Goal: Information Seeking & Learning: Learn about a topic

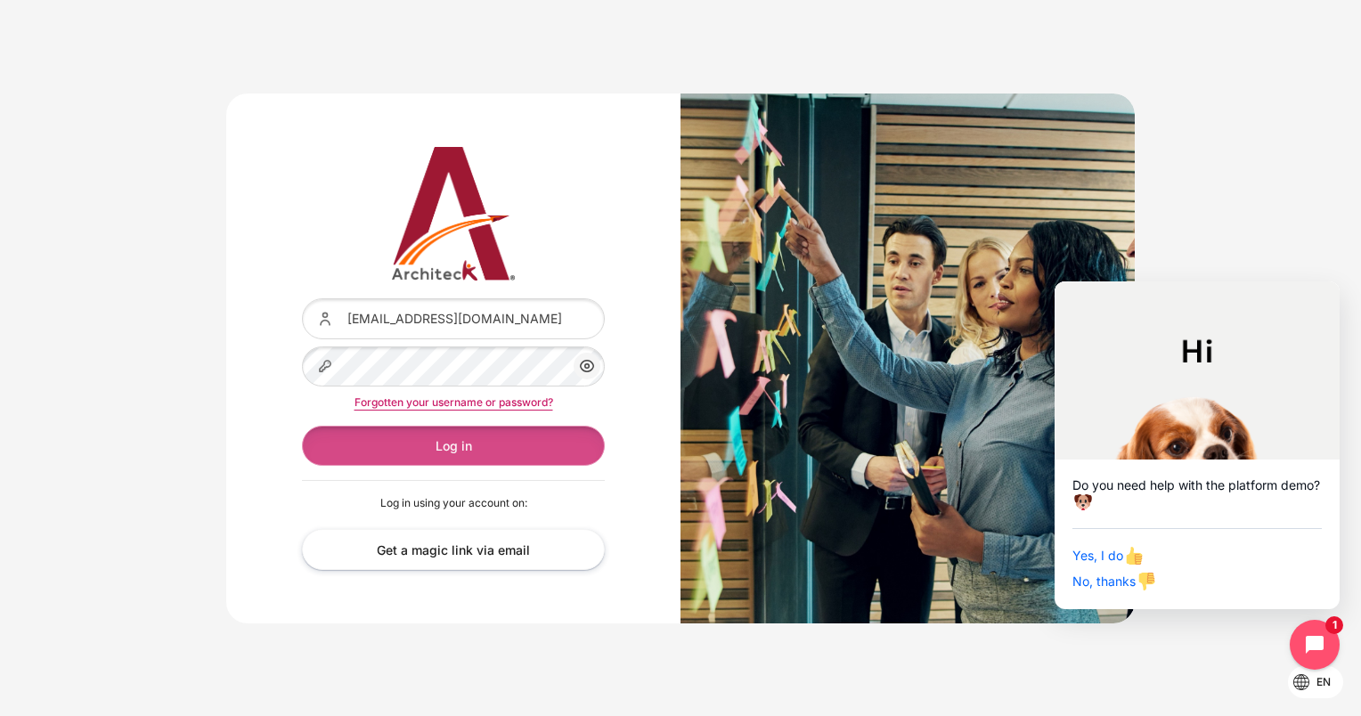
click at [428, 448] on button "Log in" at bounding box center [453, 446] width 303 height 40
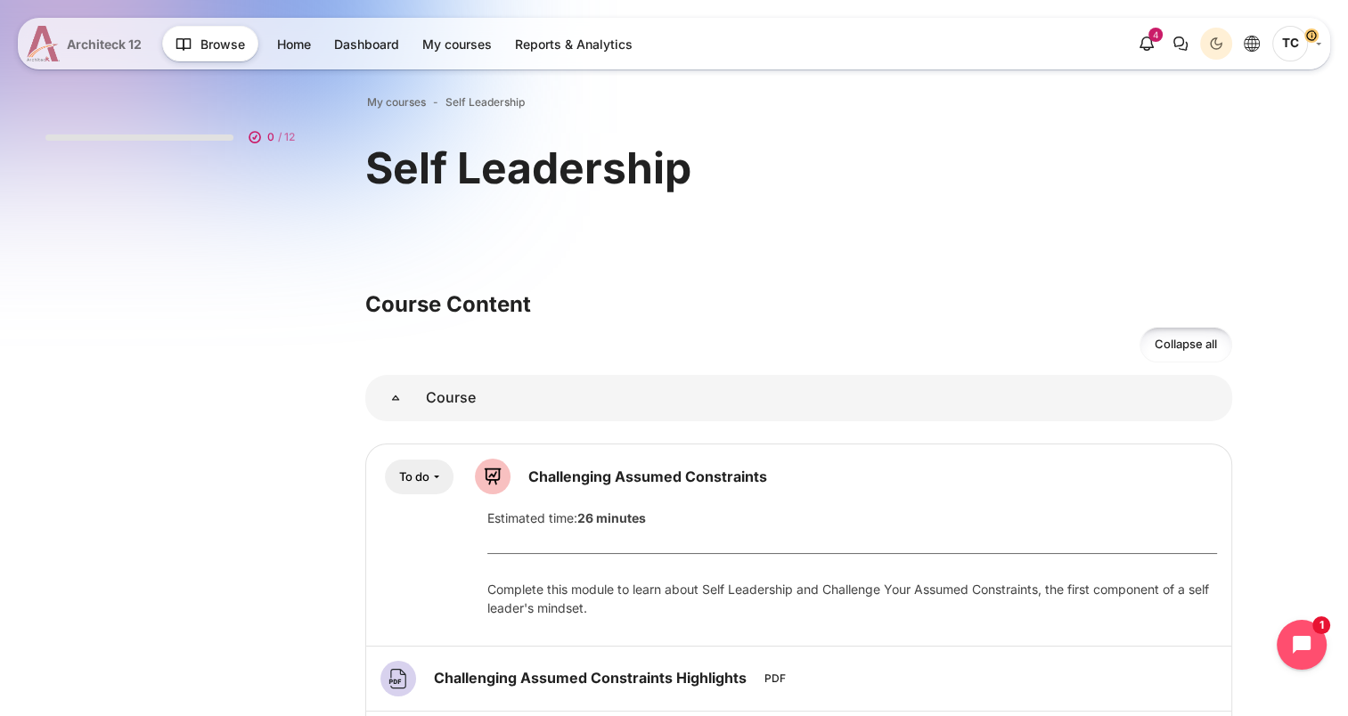
click at [61, 42] on link "Architeck 12" at bounding box center [88, 44] width 122 height 36
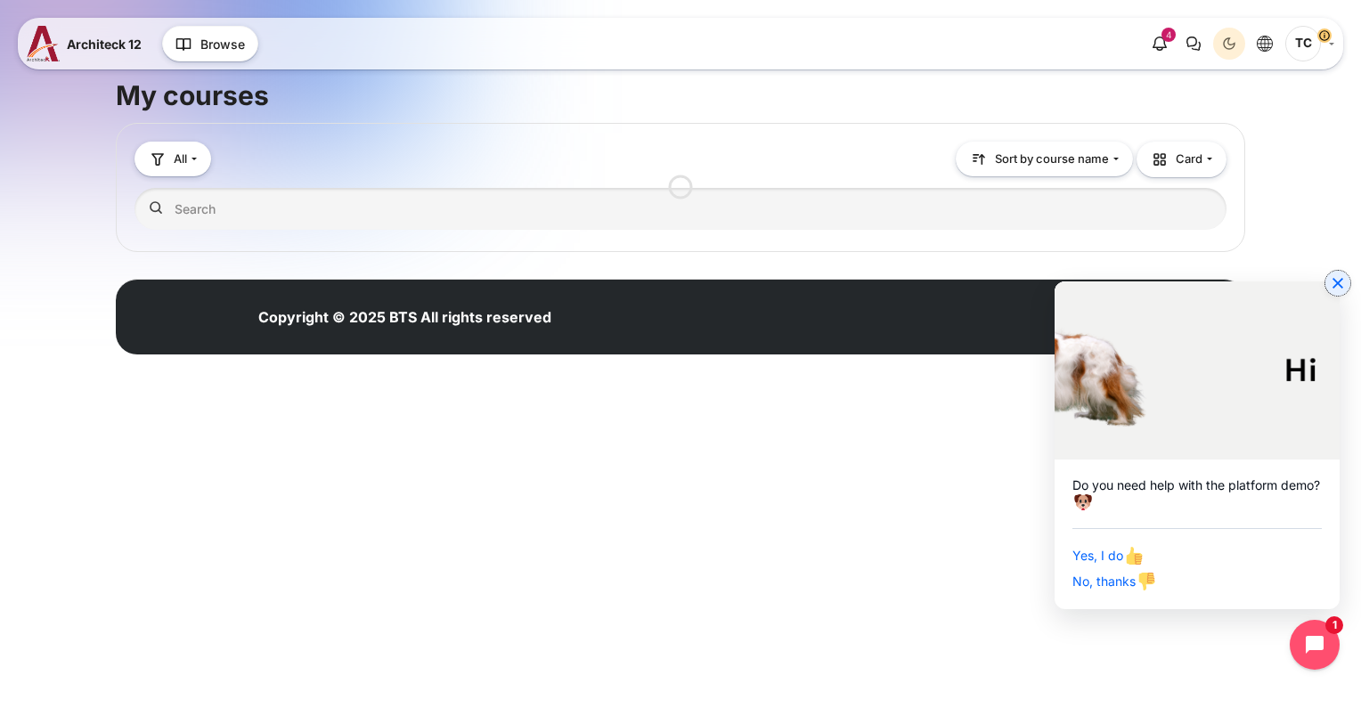
click at [1341, 294] on button "Close chat widget" at bounding box center [1337, 283] width 25 height 25
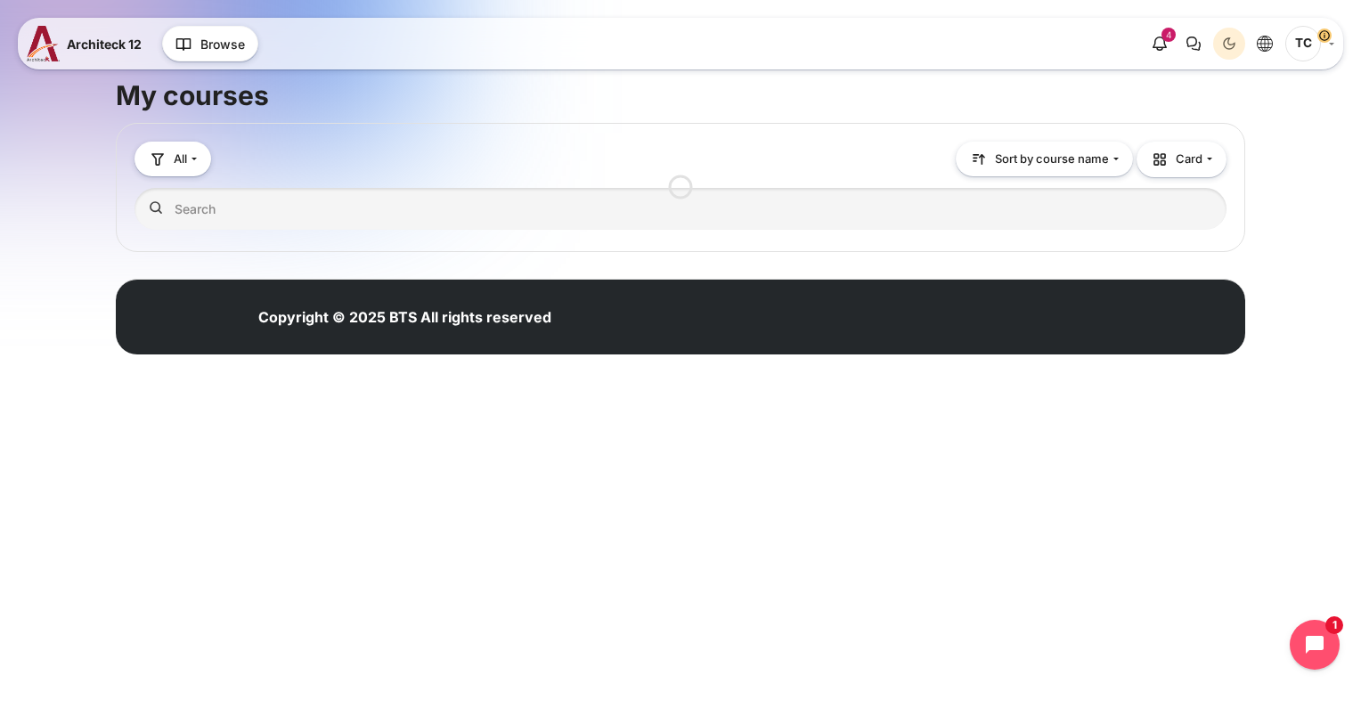
click at [1308, 47] on span "TC" at bounding box center [1303, 44] width 36 height 36
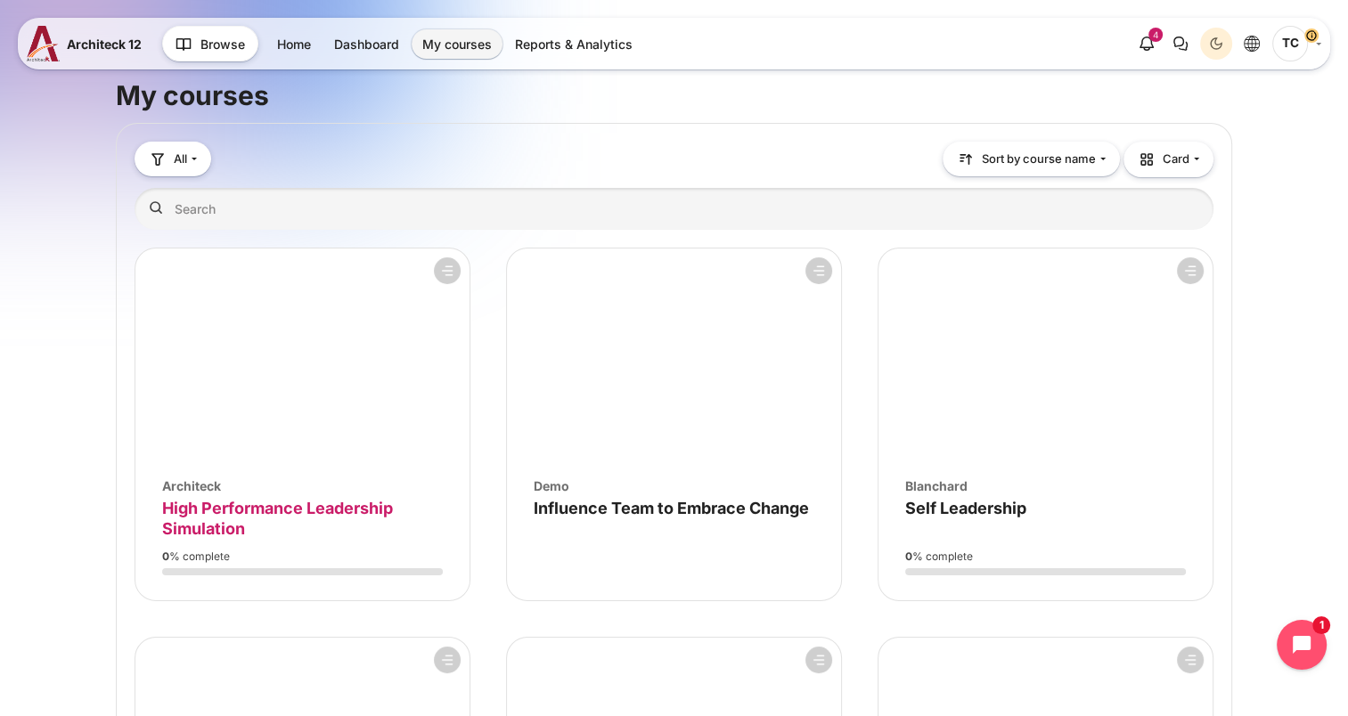
click at [300, 513] on span "High Performance Leadership Simulation" at bounding box center [277, 518] width 231 height 39
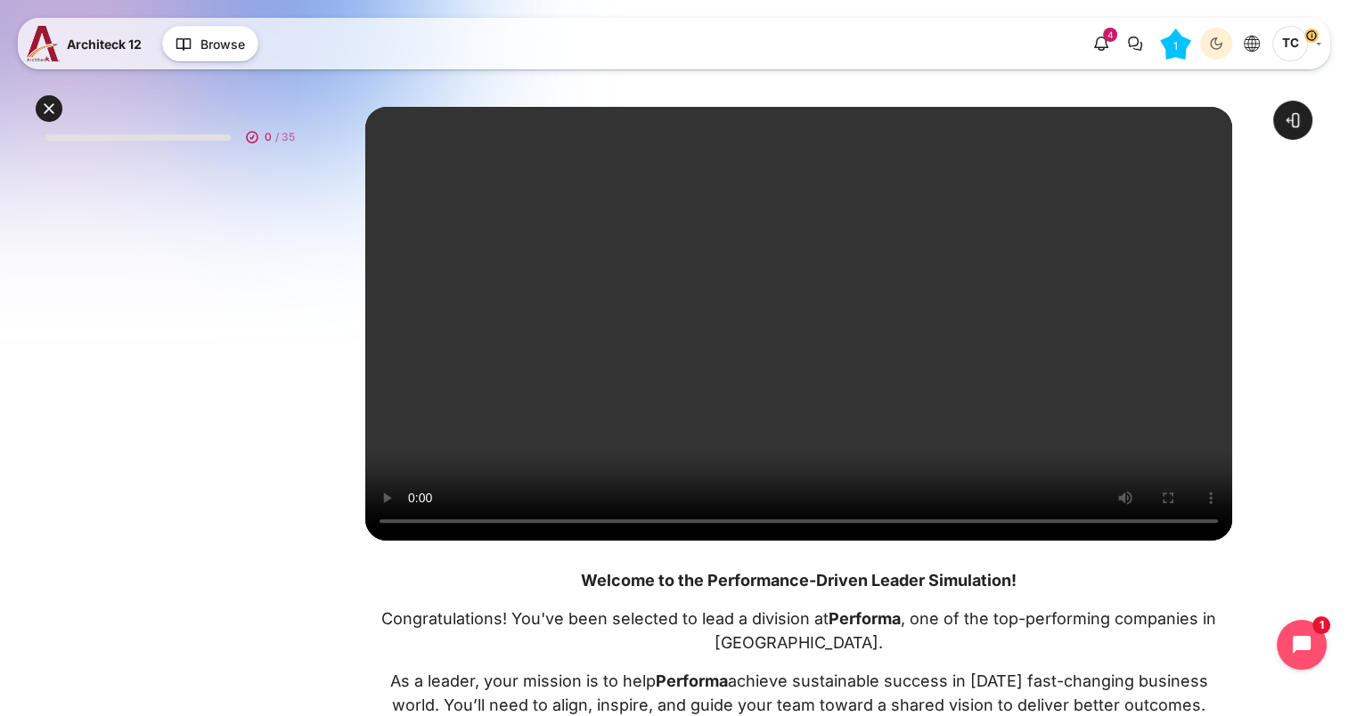
scroll to position [470, 0]
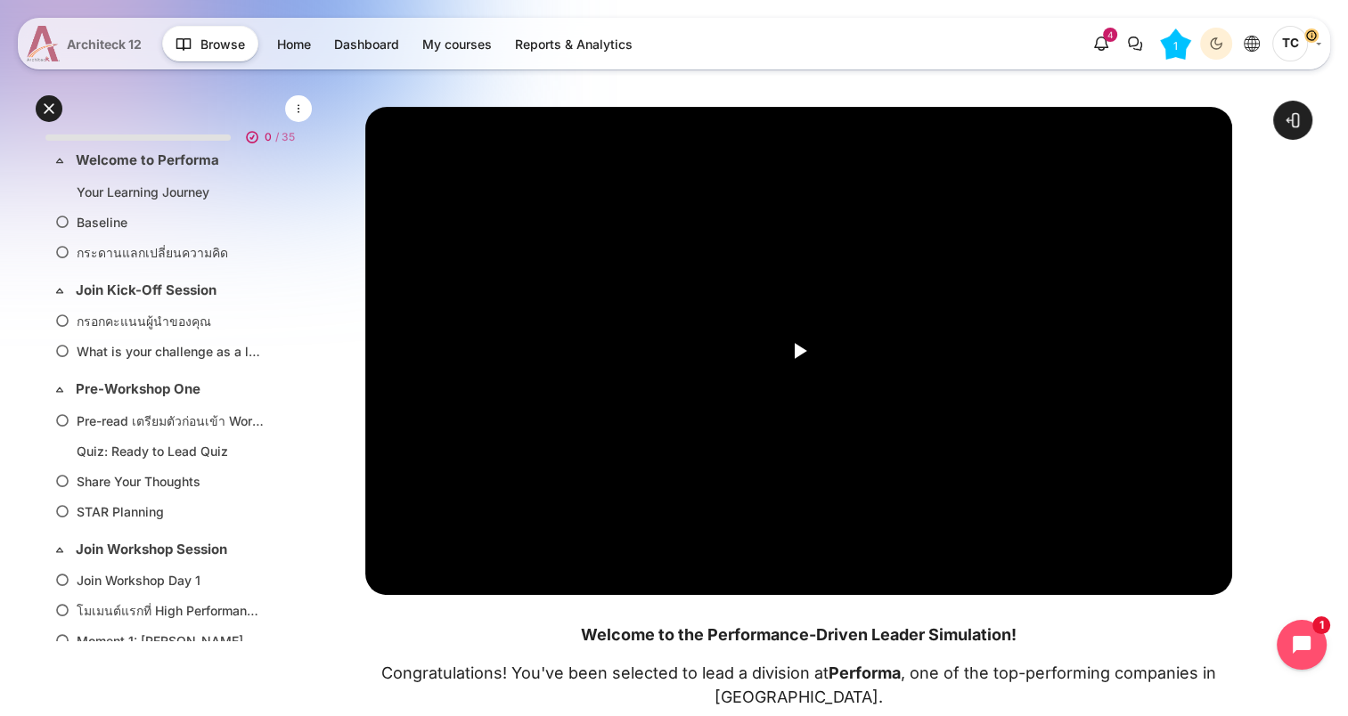
click at [39, 50] on img at bounding box center [43, 44] width 33 height 36
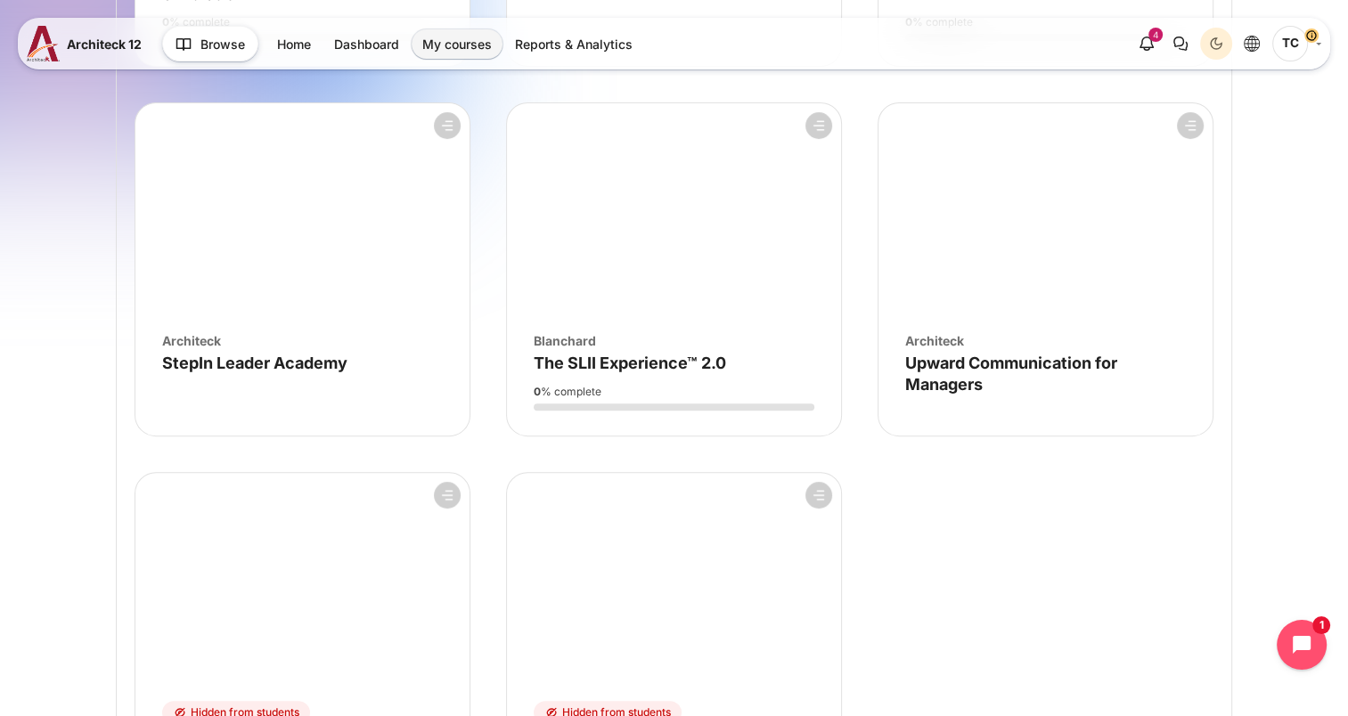
scroll to position [89, 0]
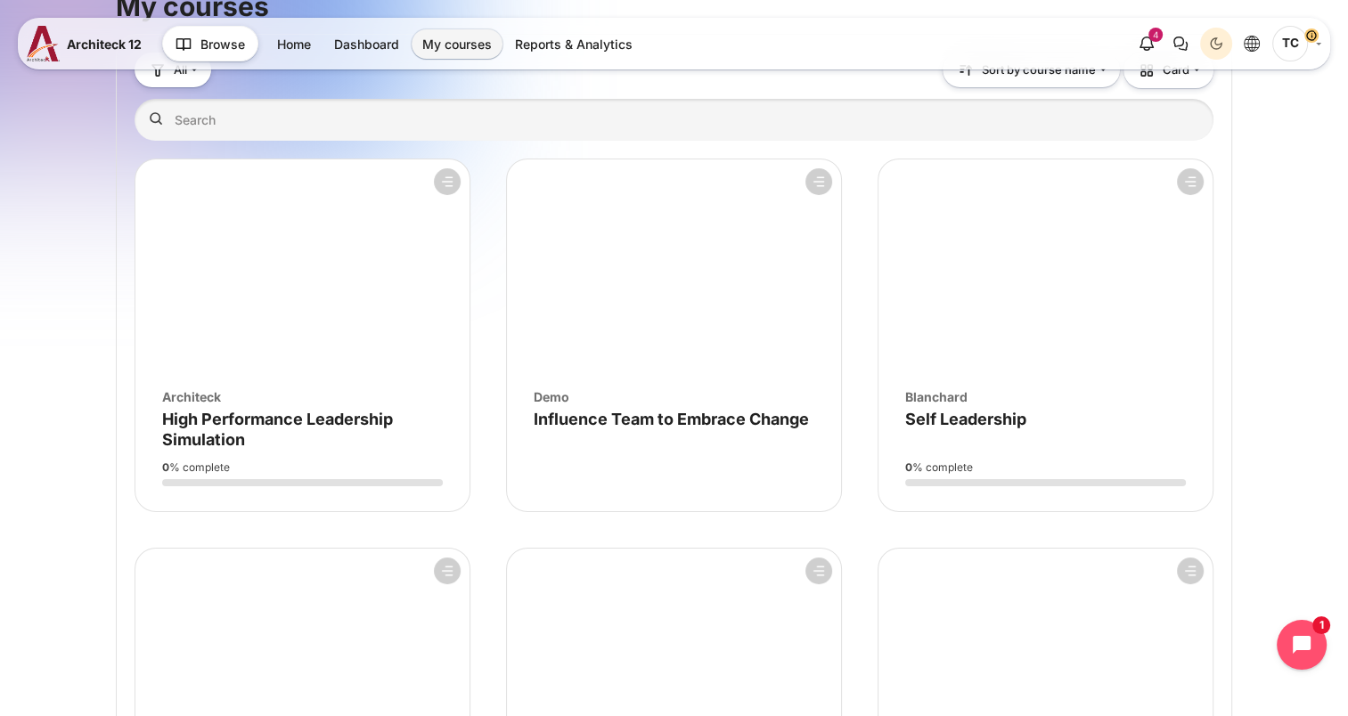
click at [933, 382] on div "Course image [PERSON_NAME] Course name Self Leadership" at bounding box center [1045, 401] width 334 height 56
click at [937, 416] on span "Self Leadership" at bounding box center [965, 419] width 121 height 19
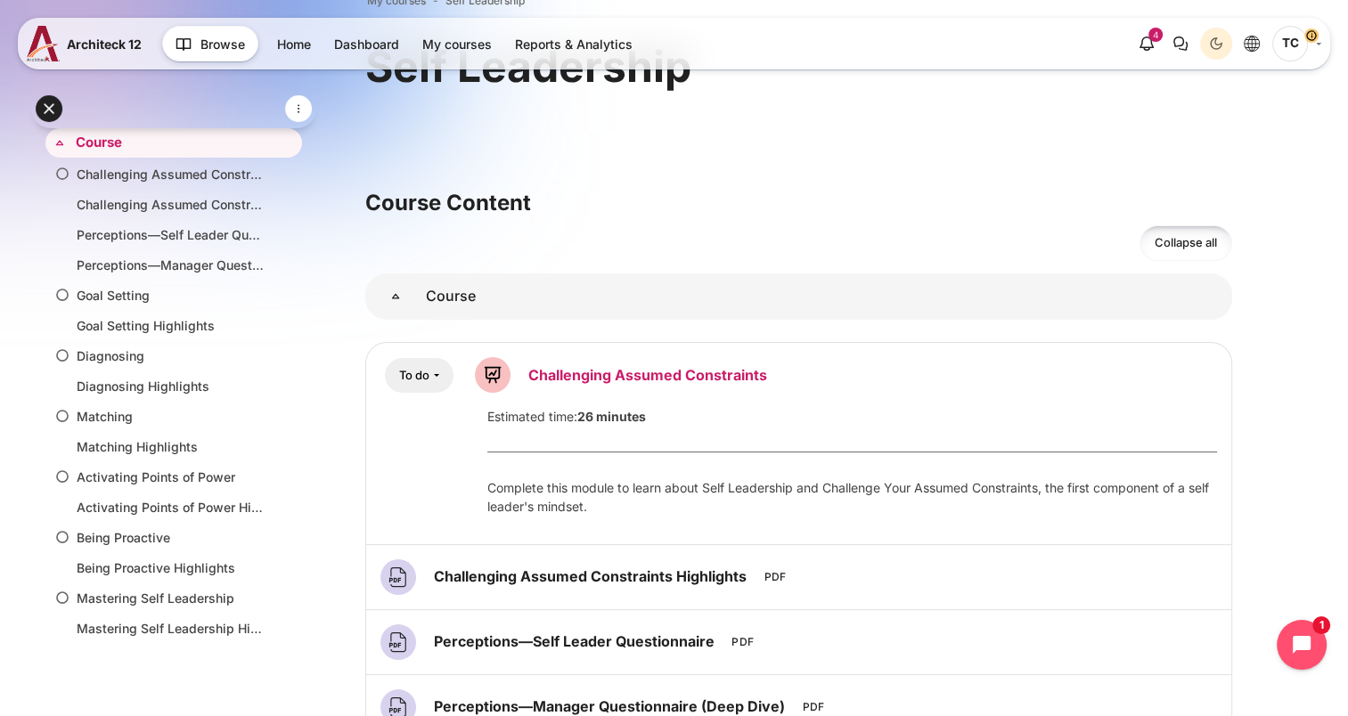
scroll to position [178, 0]
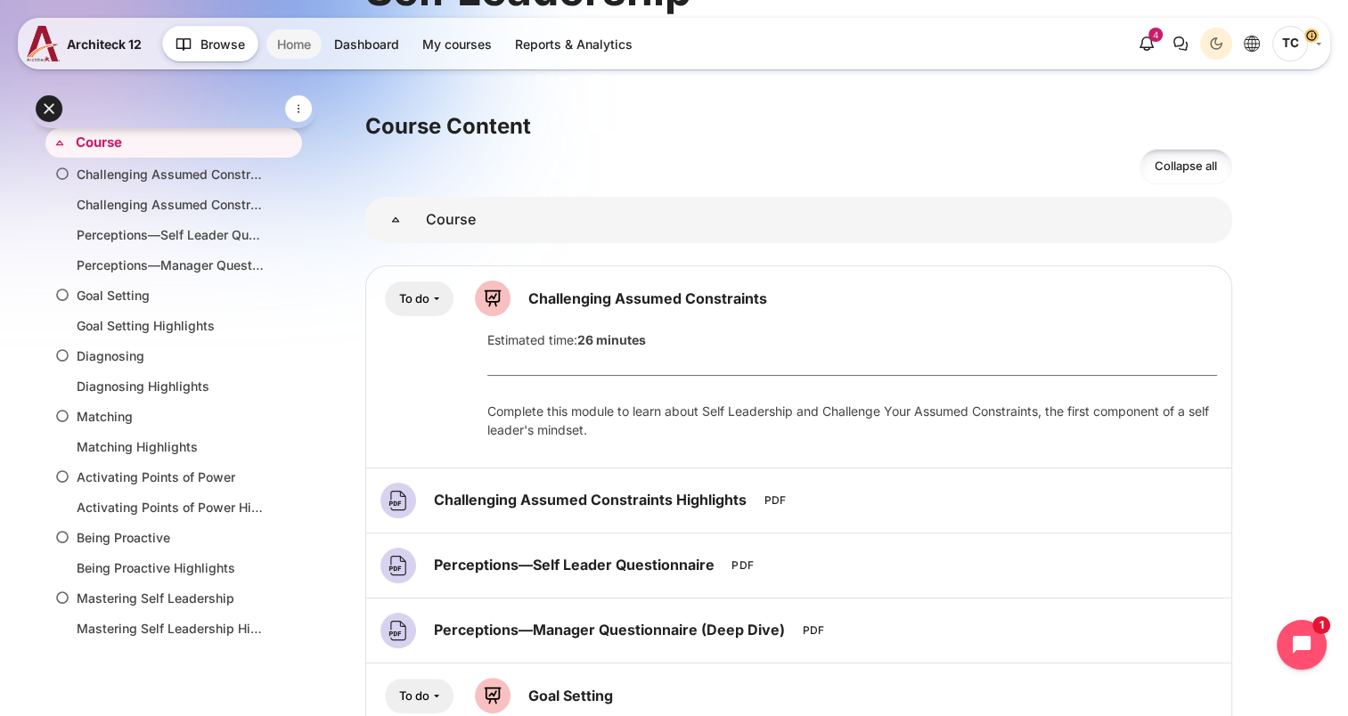
click at [283, 43] on link "Home" at bounding box center [293, 43] width 55 height 29
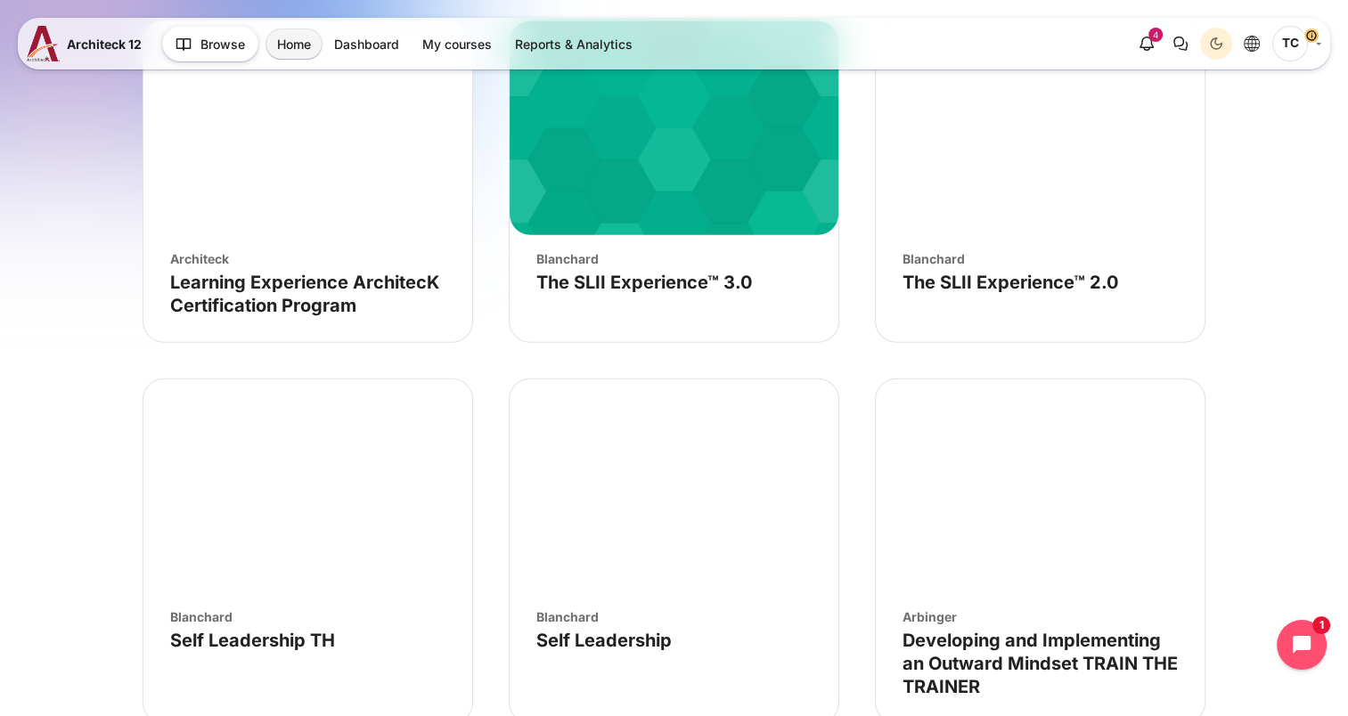
scroll to position [4590, 0]
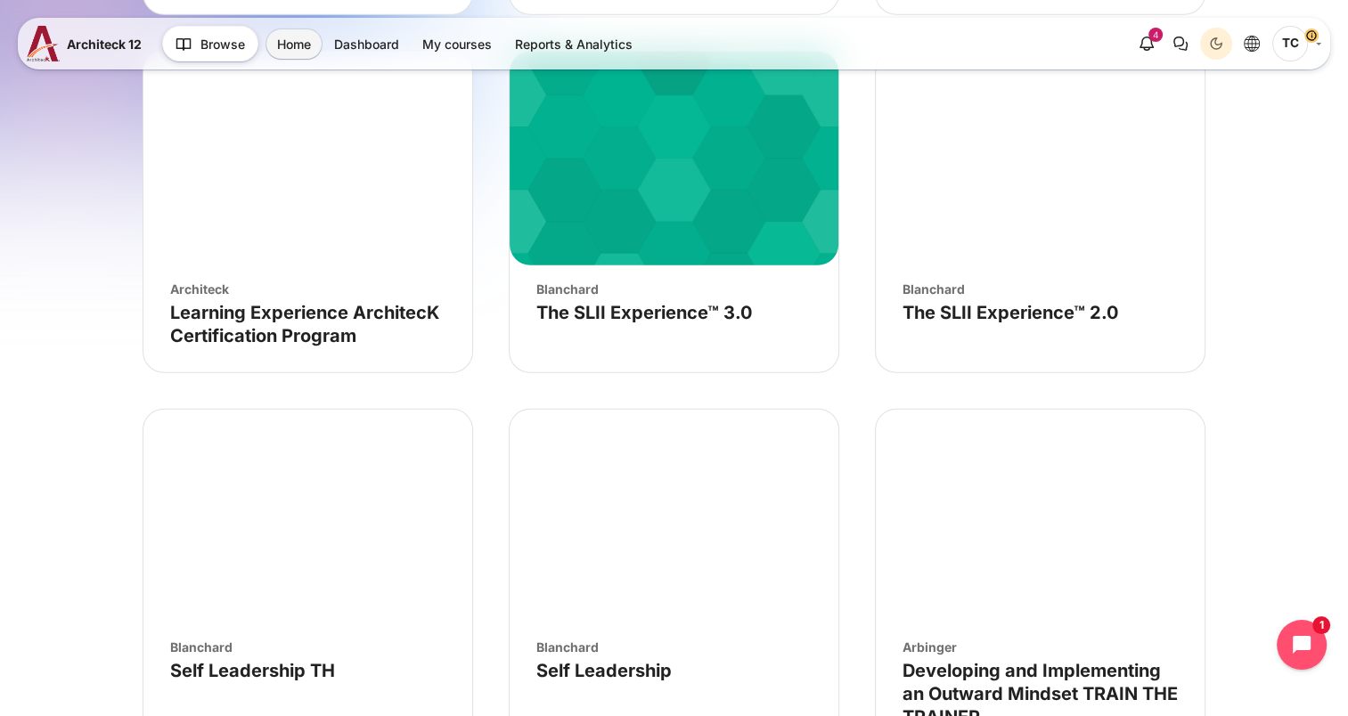
click at [573, 288] on div "Blanchard" at bounding box center [673, 289] width 275 height 19
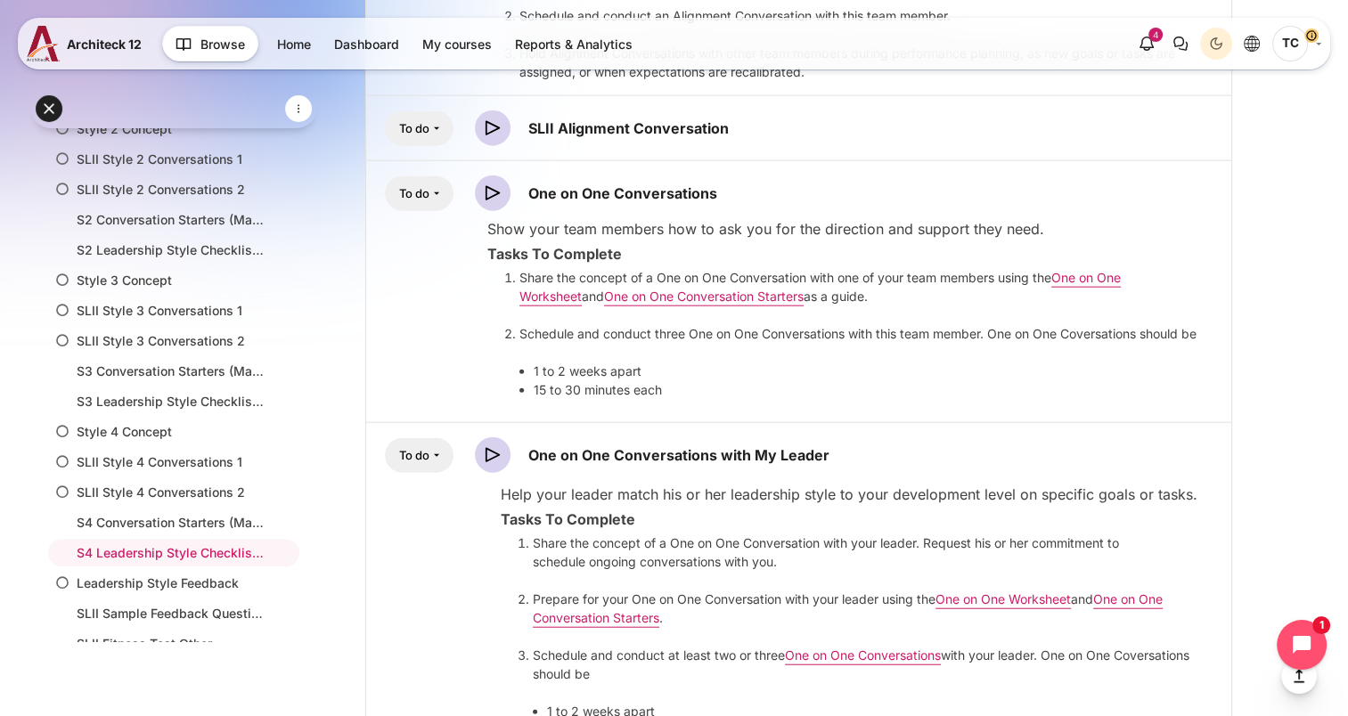
scroll to position [1066, 0]
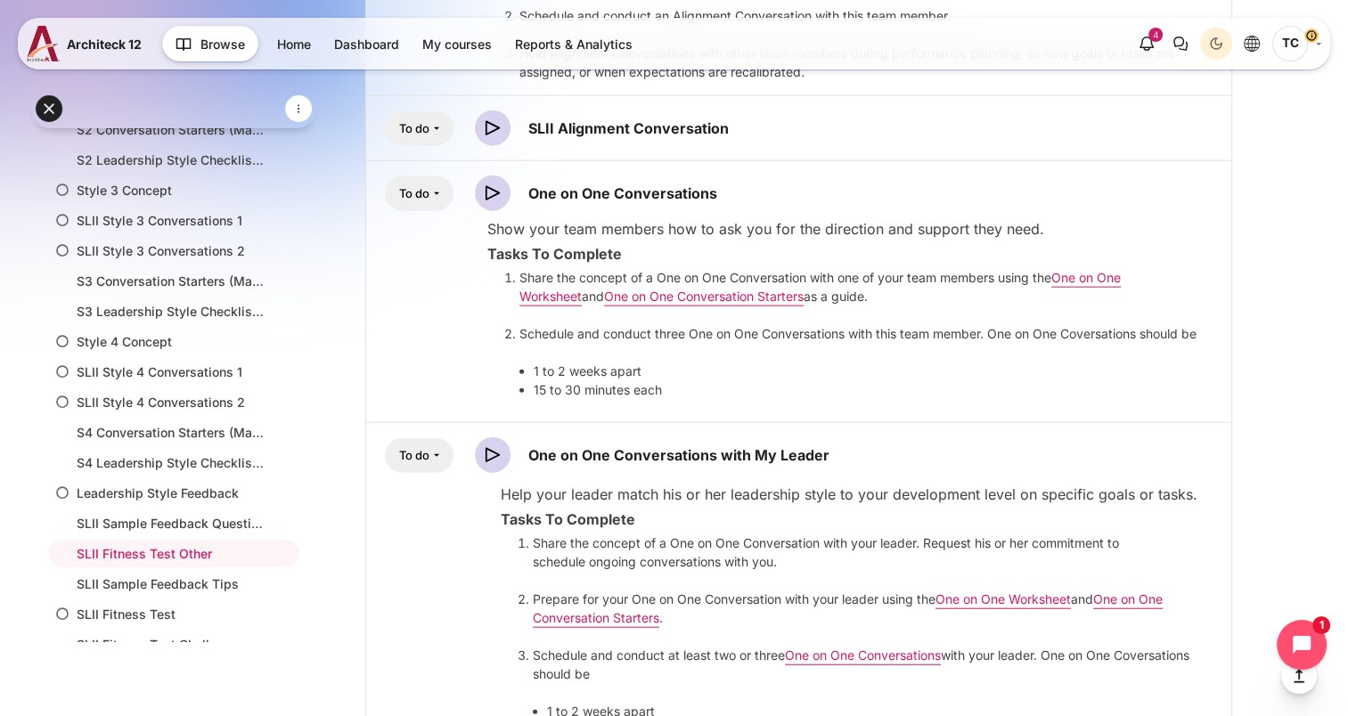
click at [835, 449] on div "To do You must" at bounding box center [798, 455] width 836 height 36
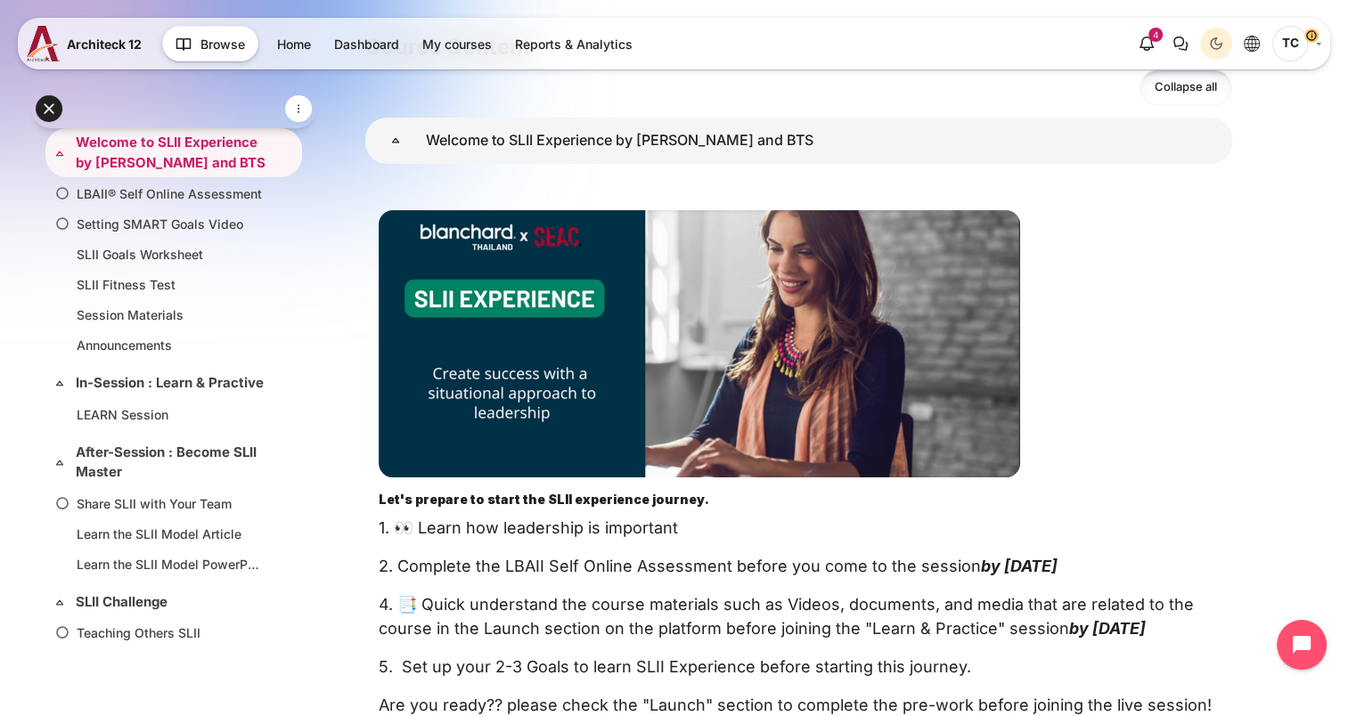
scroll to position [267, 0]
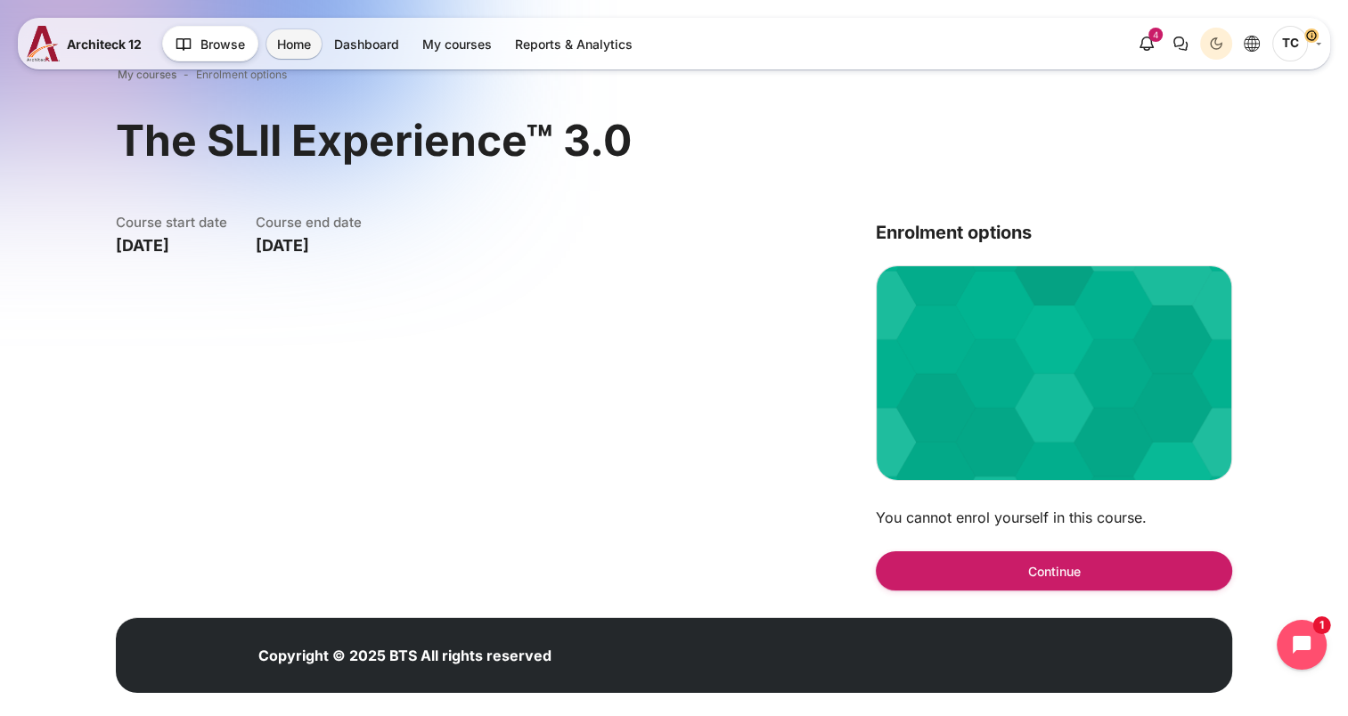
scroll to position [52, 0]
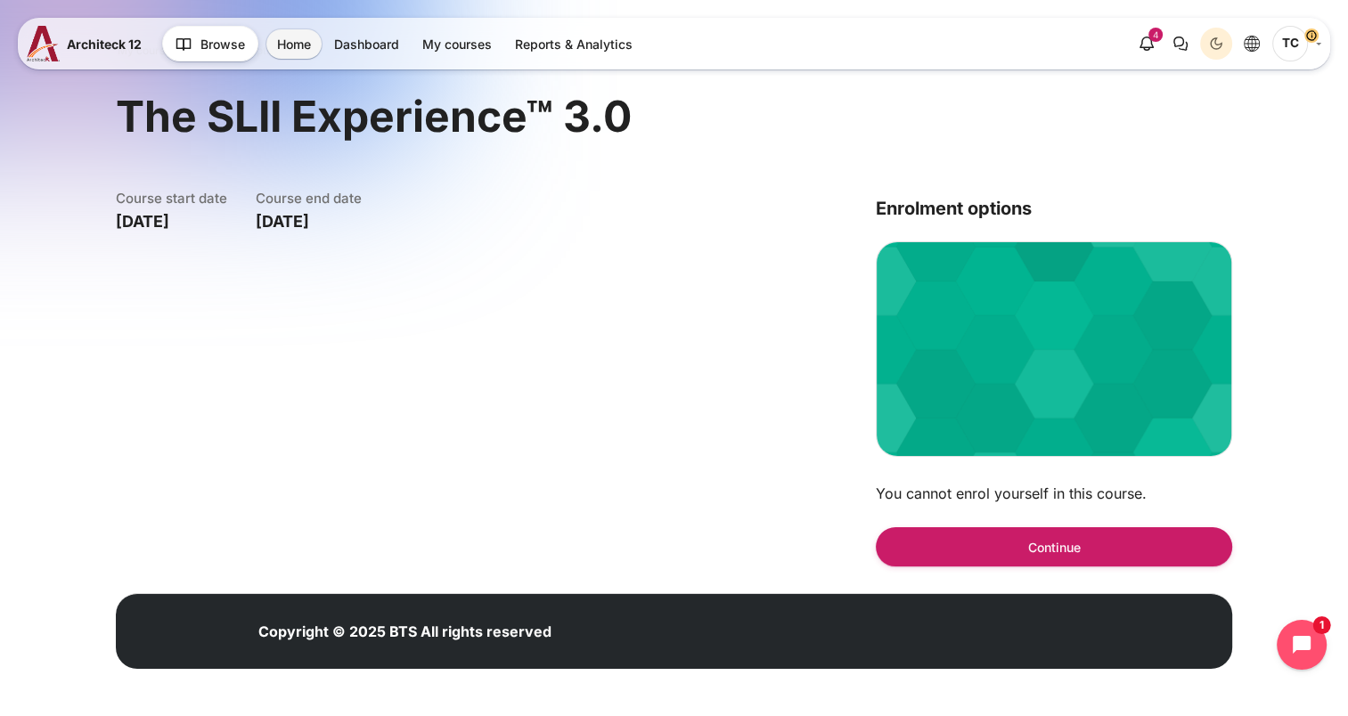
click at [1001, 524] on form "Continue" at bounding box center [1053, 541] width 356 height 47
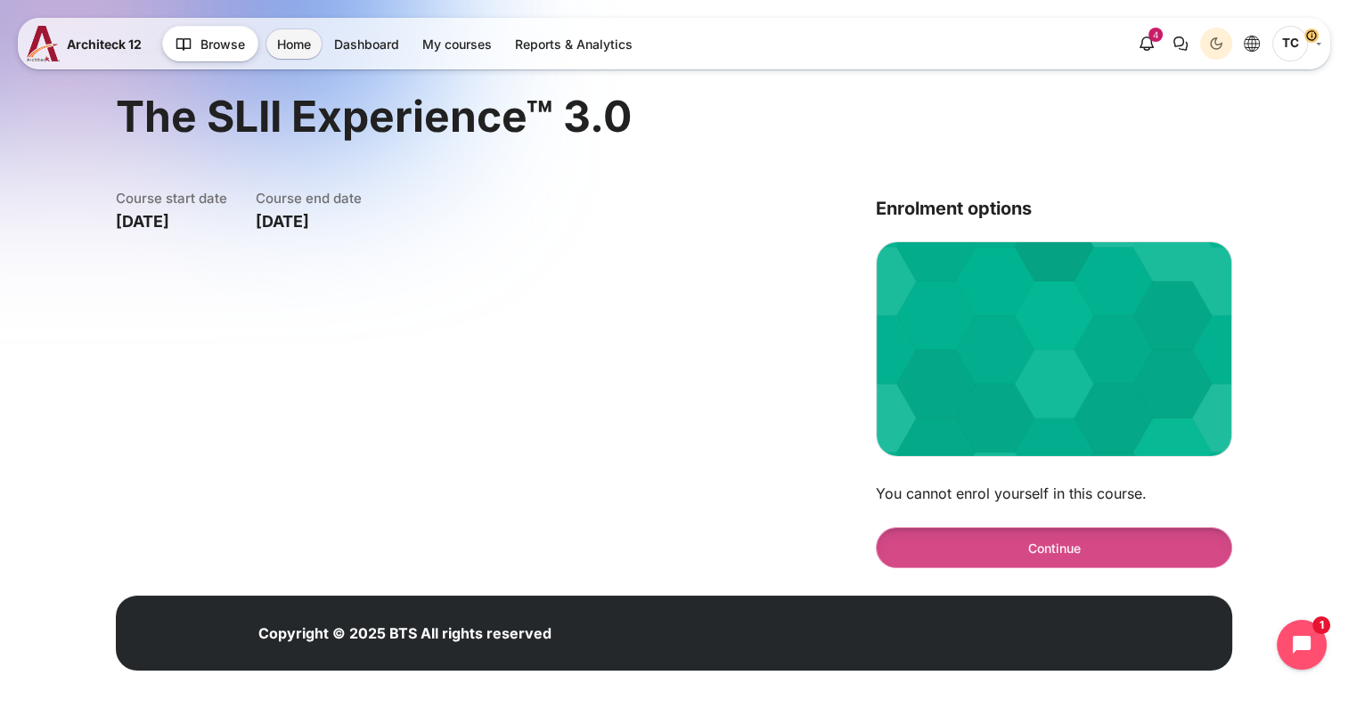
click at [977, 535] on button "Continue" at bounding box center [1053, 547] width 356 height 40
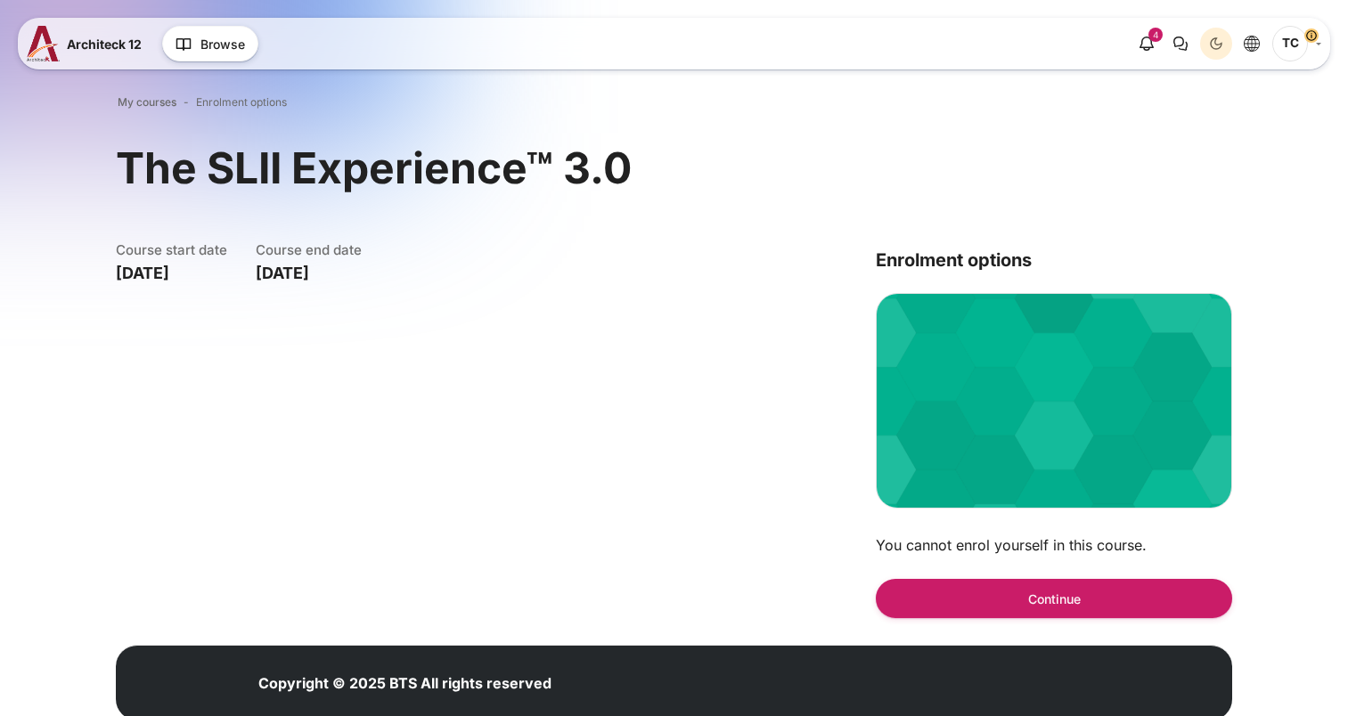
scroll to position [52, 0]
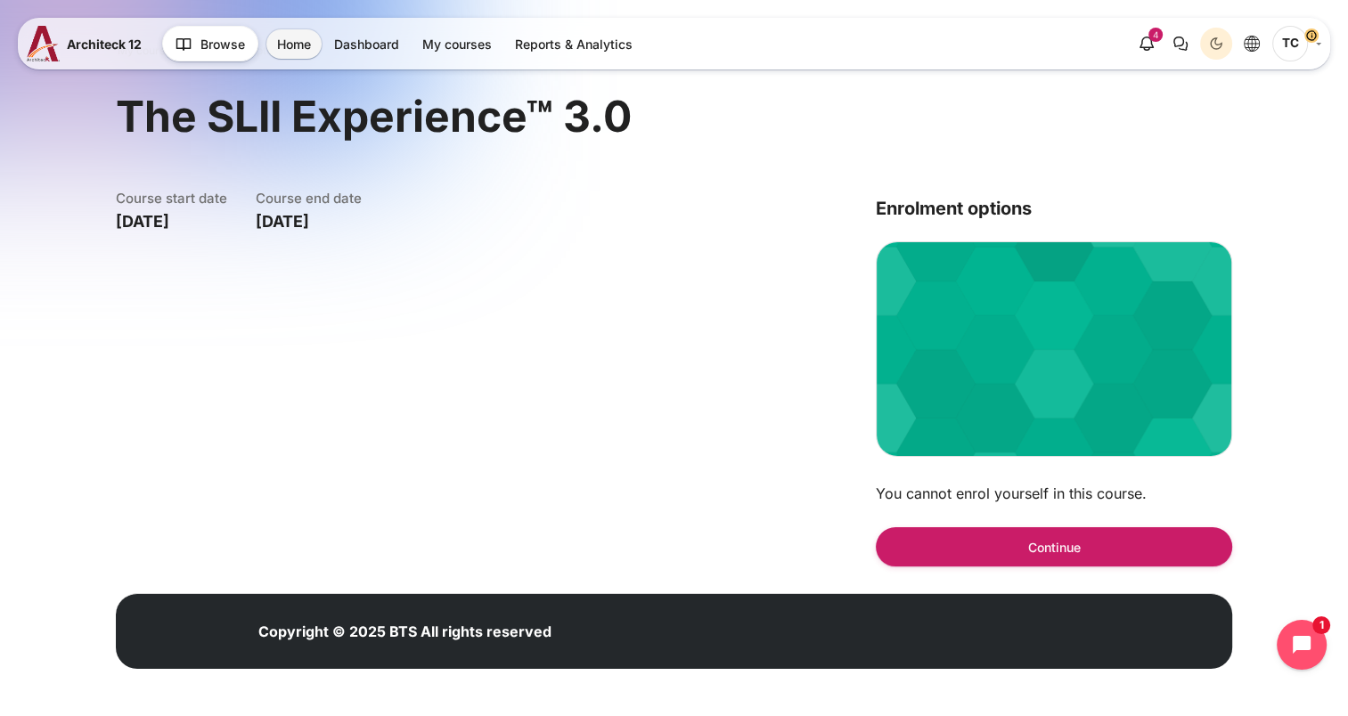
click at [1290, 39] on span "TC" at bounding box center [1290, 44] width 36 height 36
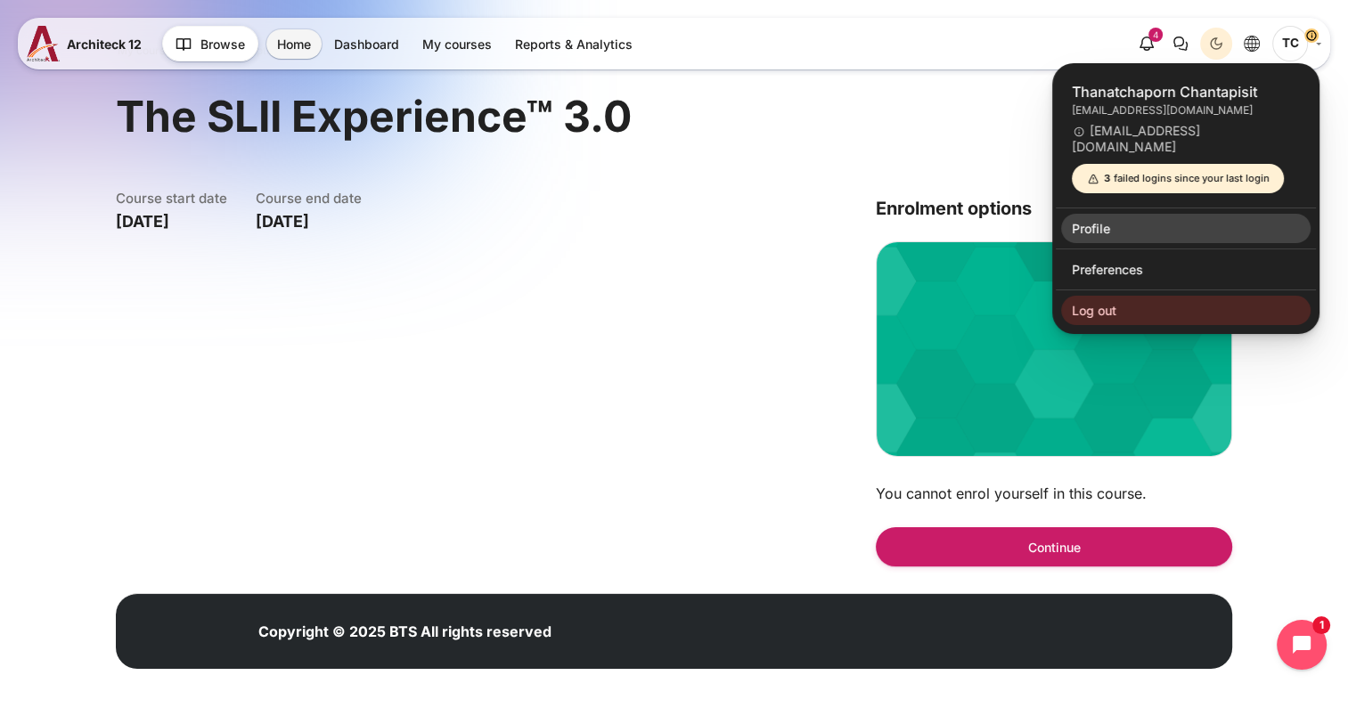
click at [1087, 219] on link "Profile" at bounding box center [1185, 229] width 249 height 30
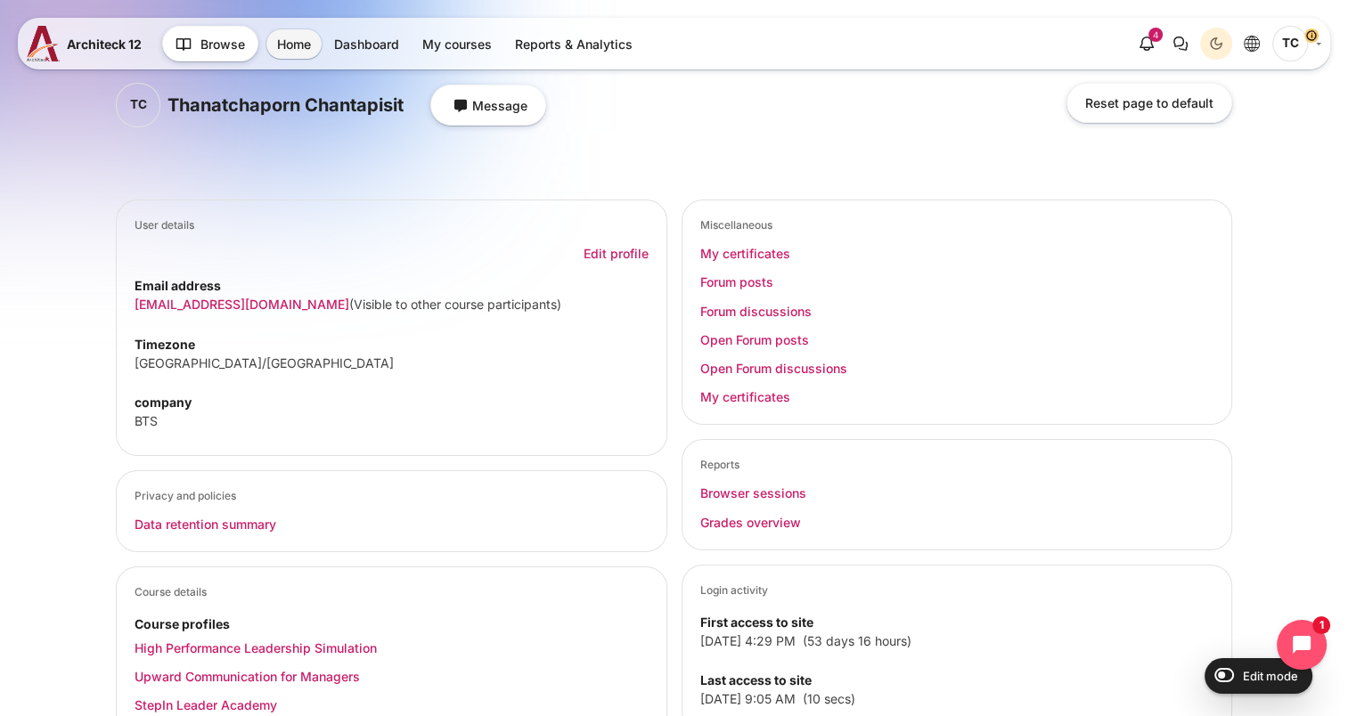
scroll to position [89, 0]
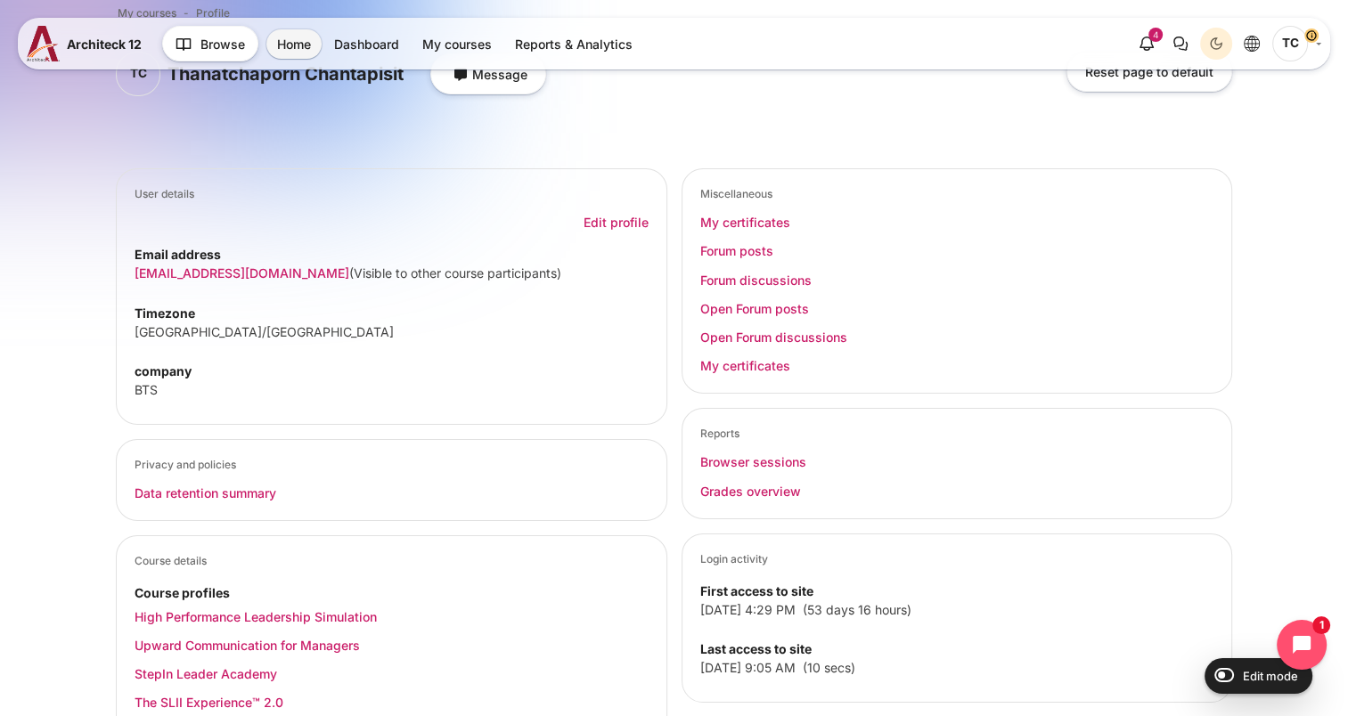
click at [1235, 675] on div "Edit mode" at bounding box center [1258, 675] width 108 height 21
click at [1224, 675] on input "Edit mode" at bounding box center [1219, 674] width 31 height 18
checkbox input "true"
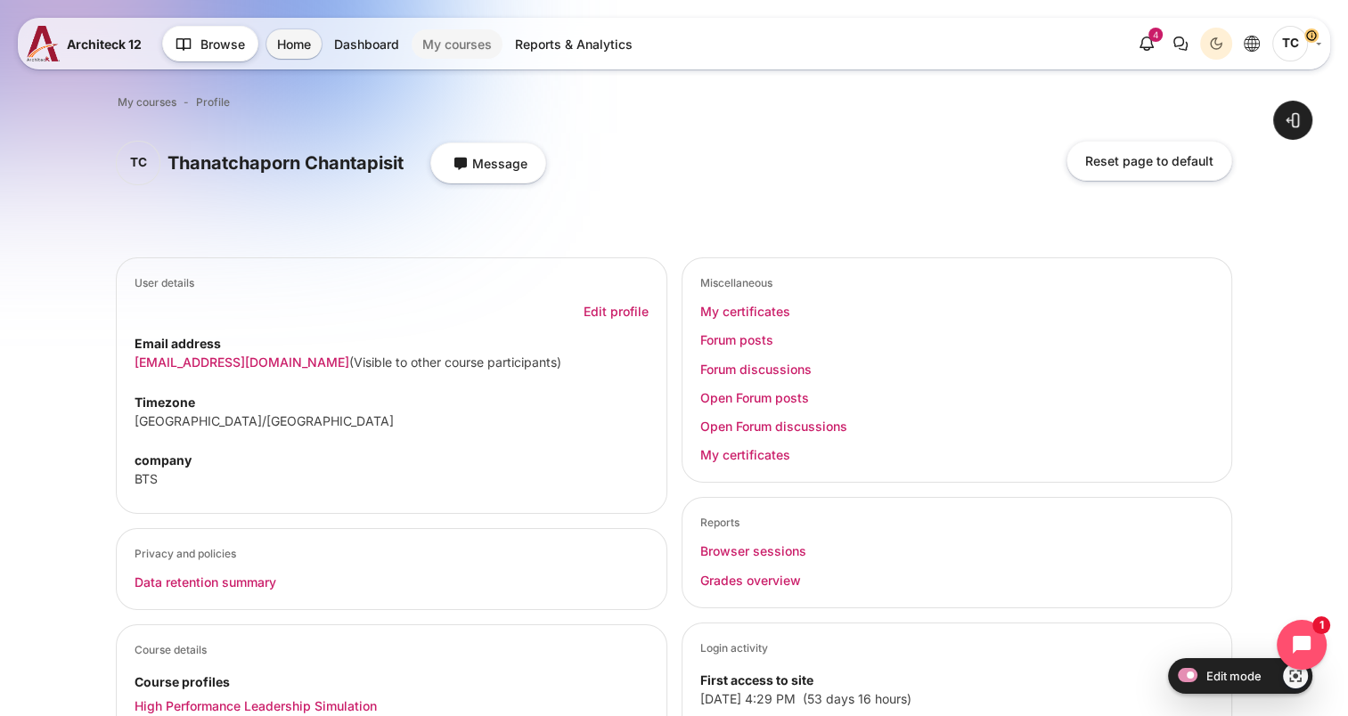
click at [452, 50] on link "My courses" at bounding box center [456, 43] width 91 height 29
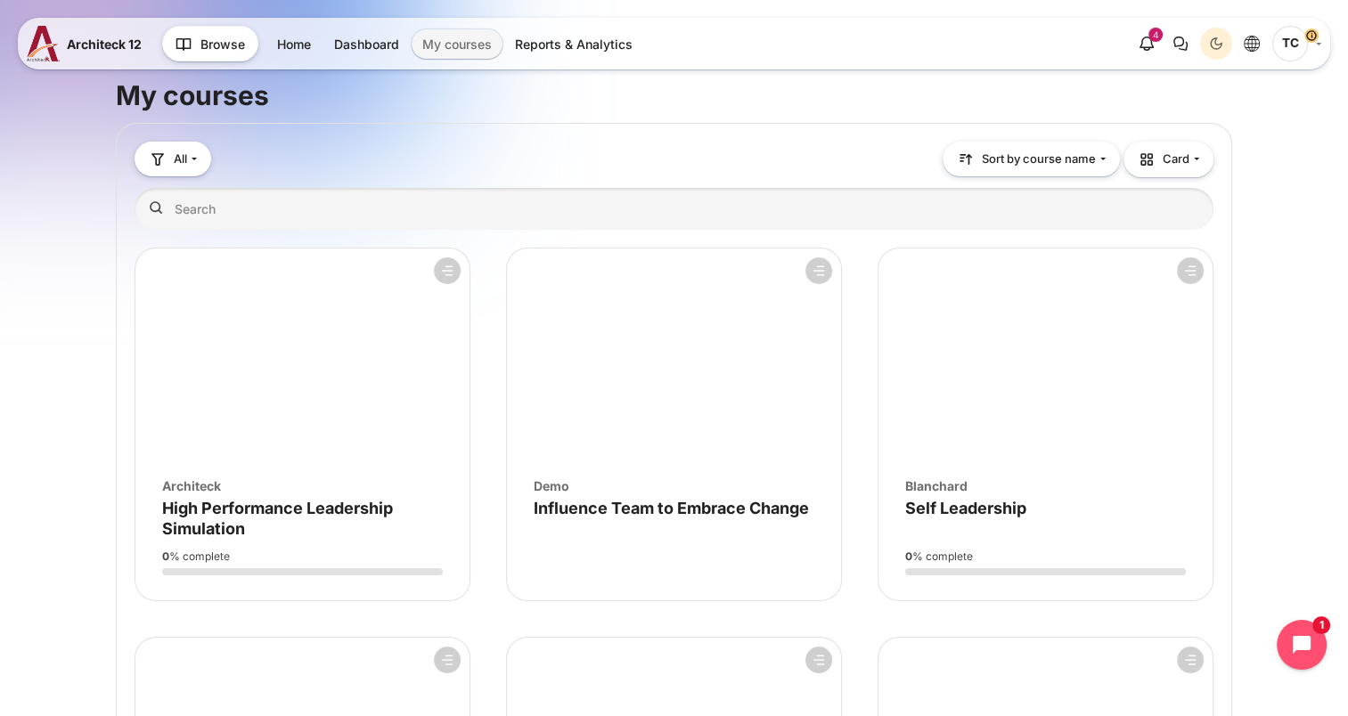
click at [469, 45] on link "My courses" at bounding box center [456, 43] width 91 height 29
click at [554, 49] on link "Reports & Analytics" at bounding box center [573, 43] width 139 height 29
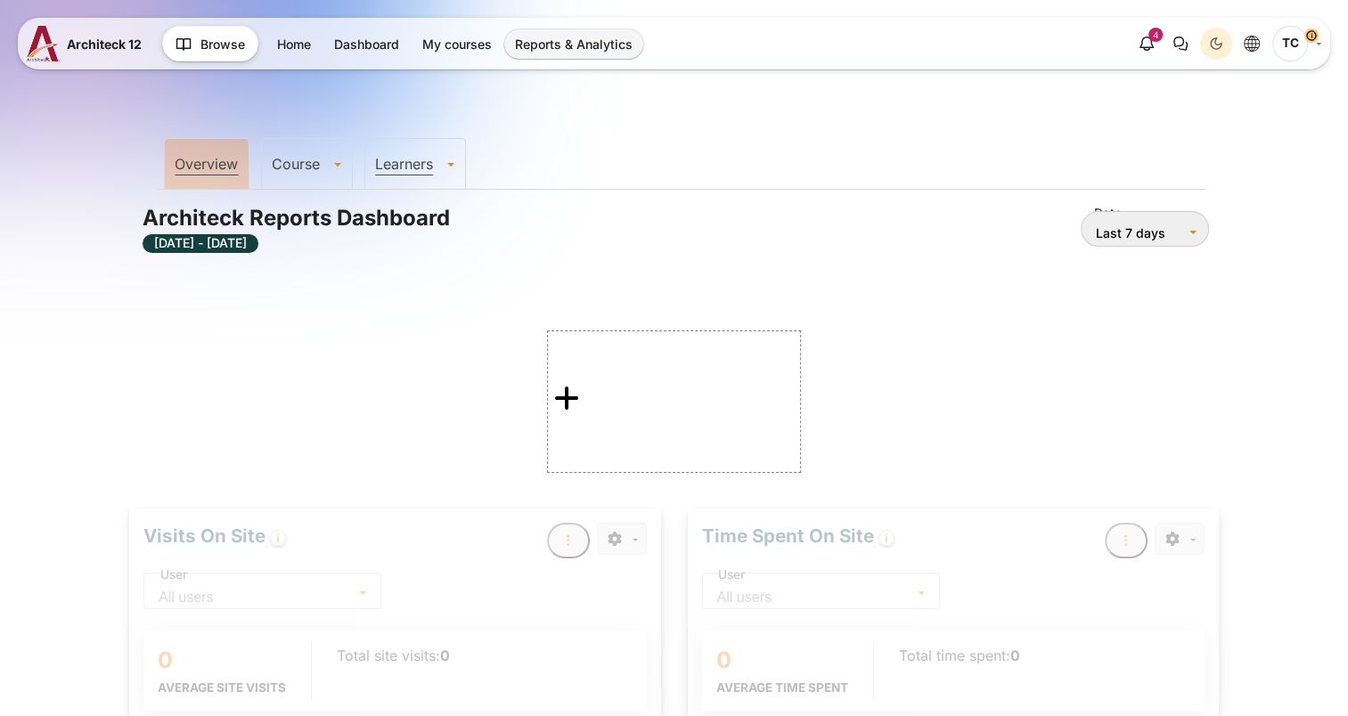
click at [299, 165] on link "Course" at bounding box center [307, 164] width 90 height 18
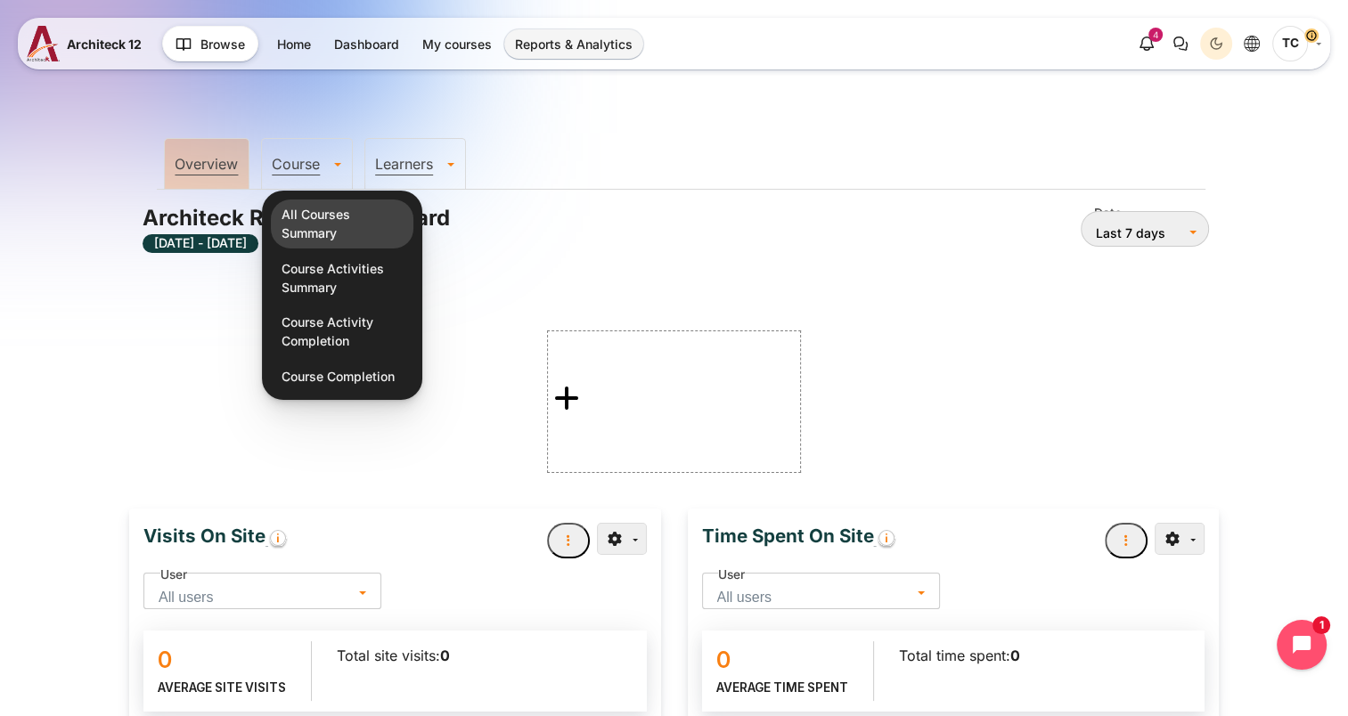
click at [299, 225] on link "All Courses Summary" at bounding box center [342, 223] width 142 height 49
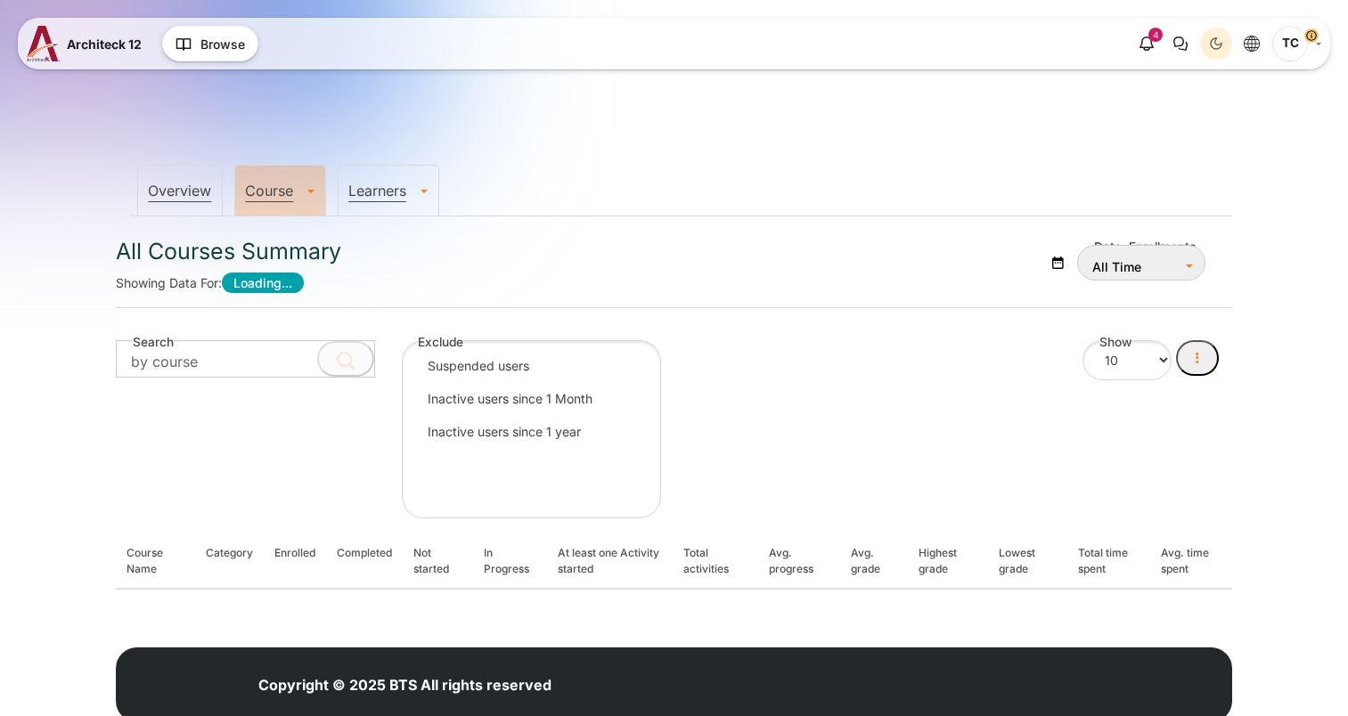
select select "Content"
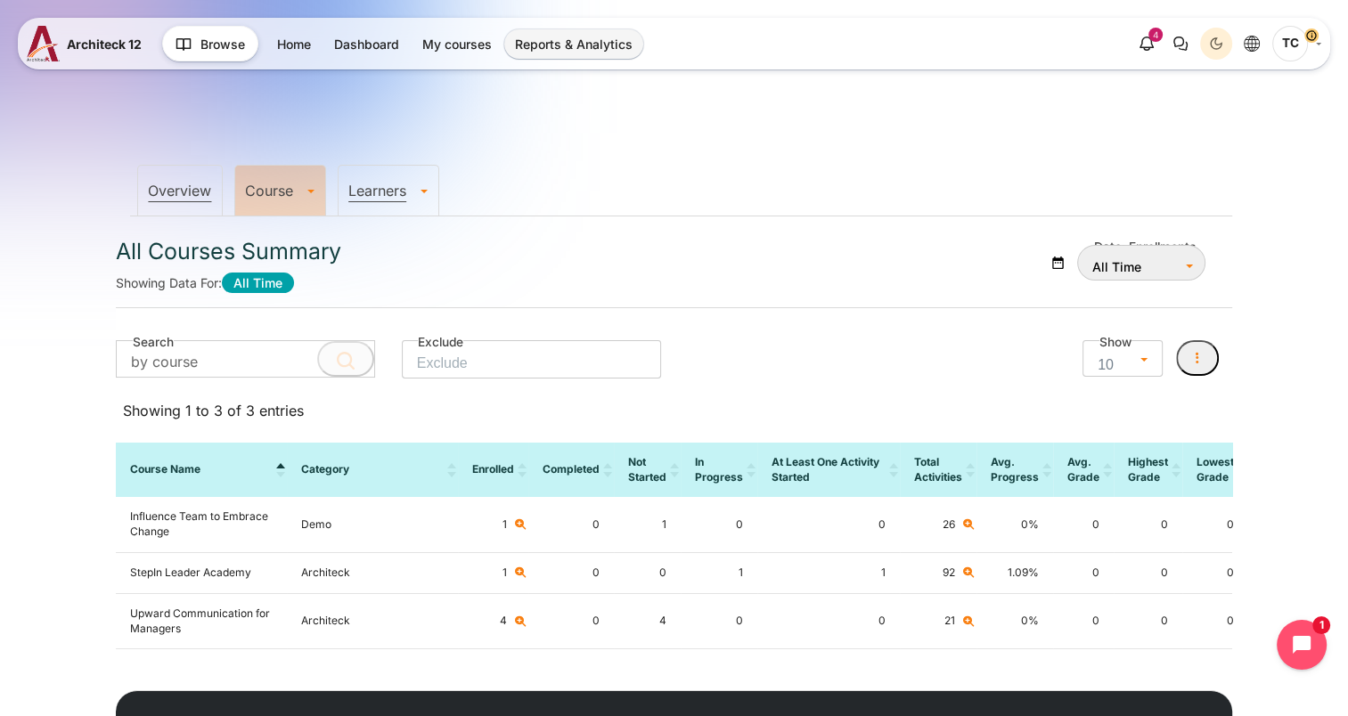
click at [303, 196] on link "Course" at bounding box center [280, 191] width 90 height 18
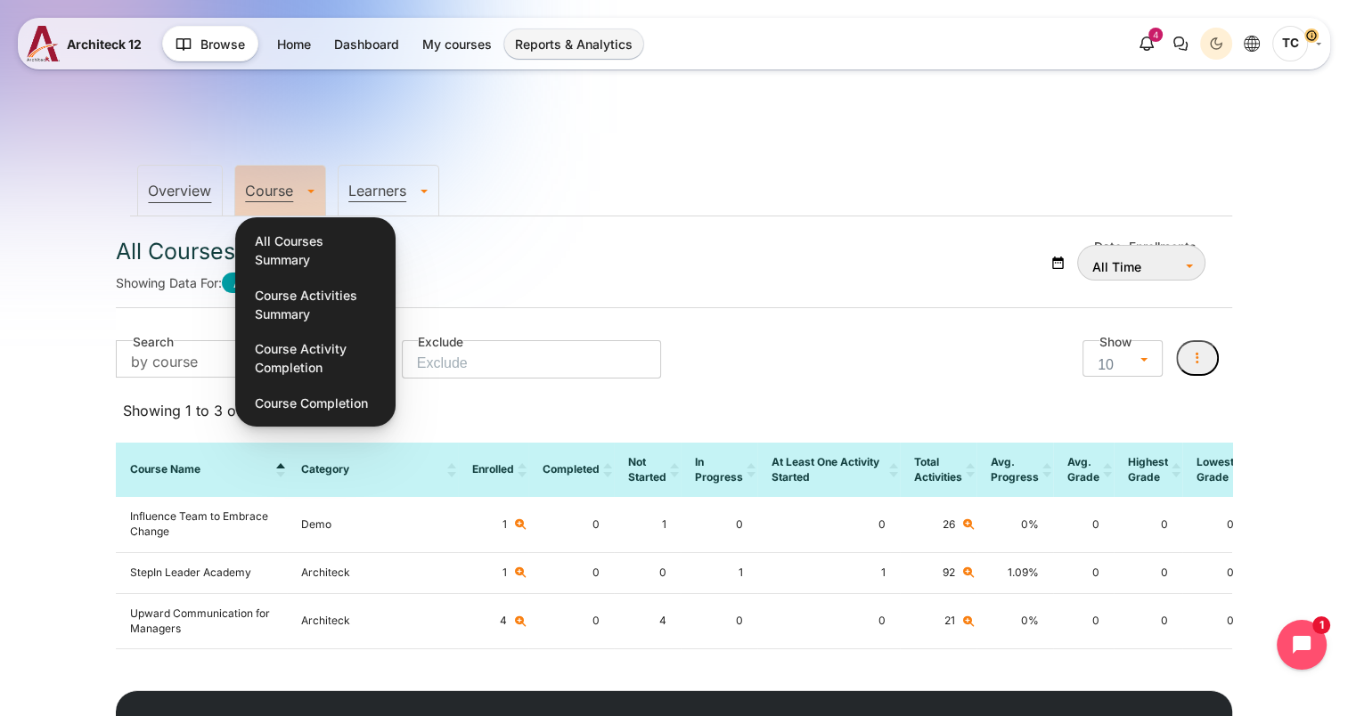
click at [191, 190] on link "Overview" at bounding box center [179, 191] width 63 height 18
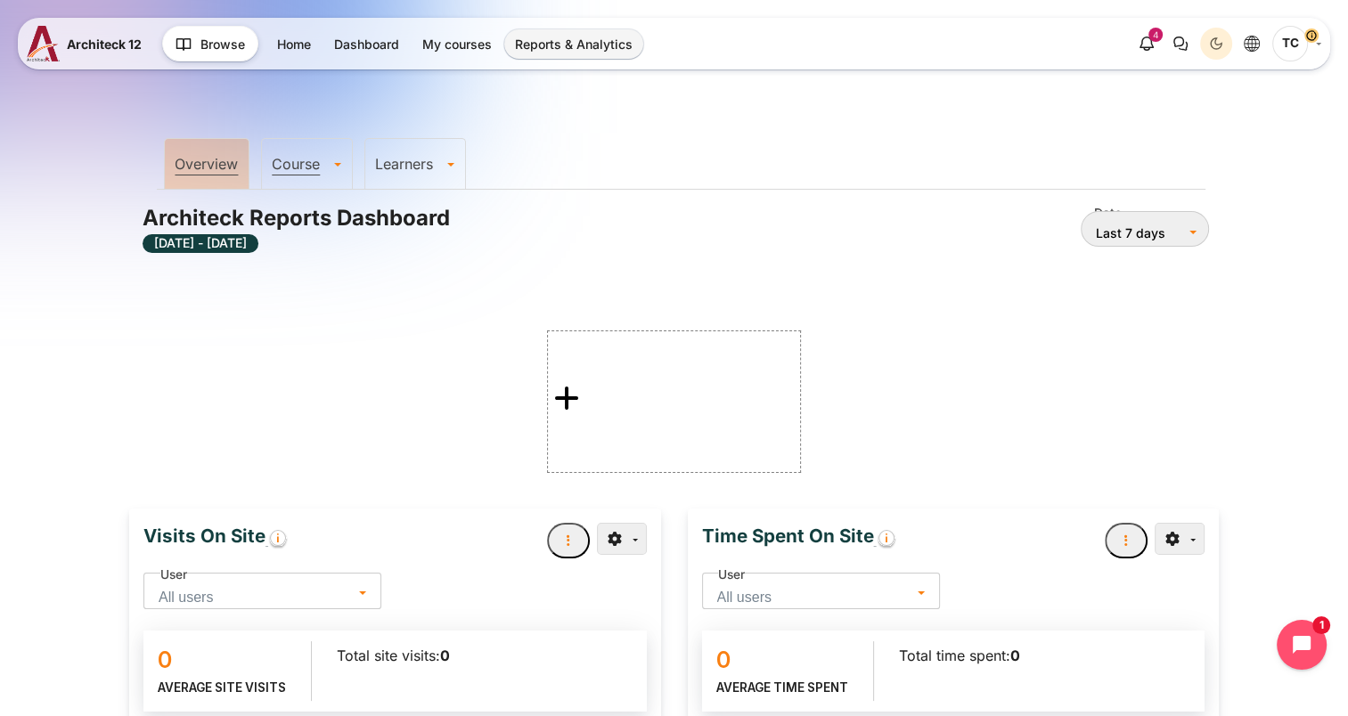
click at [385, 160] on link "Learners" at bounding box center [415, 164] width 100 height 18
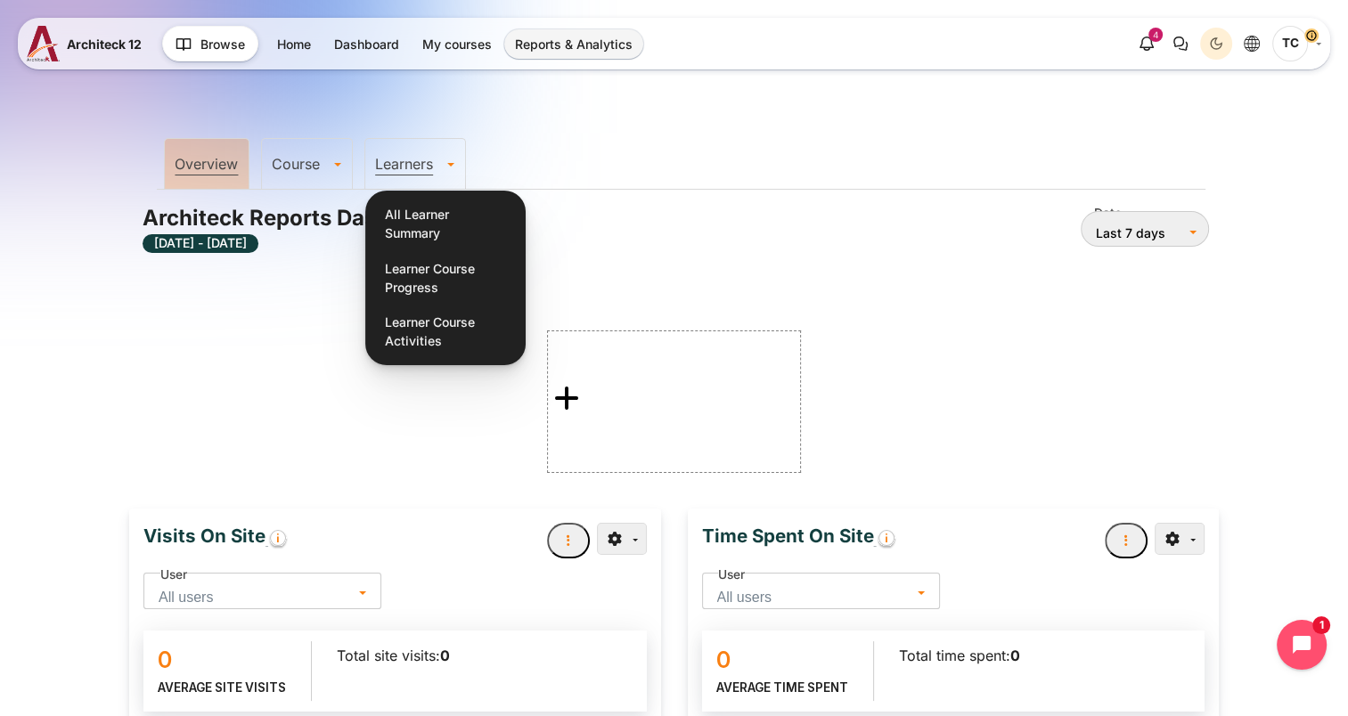
click at [285, 156] on link "Course" at bounding box center [307, 164] width 90 height 18
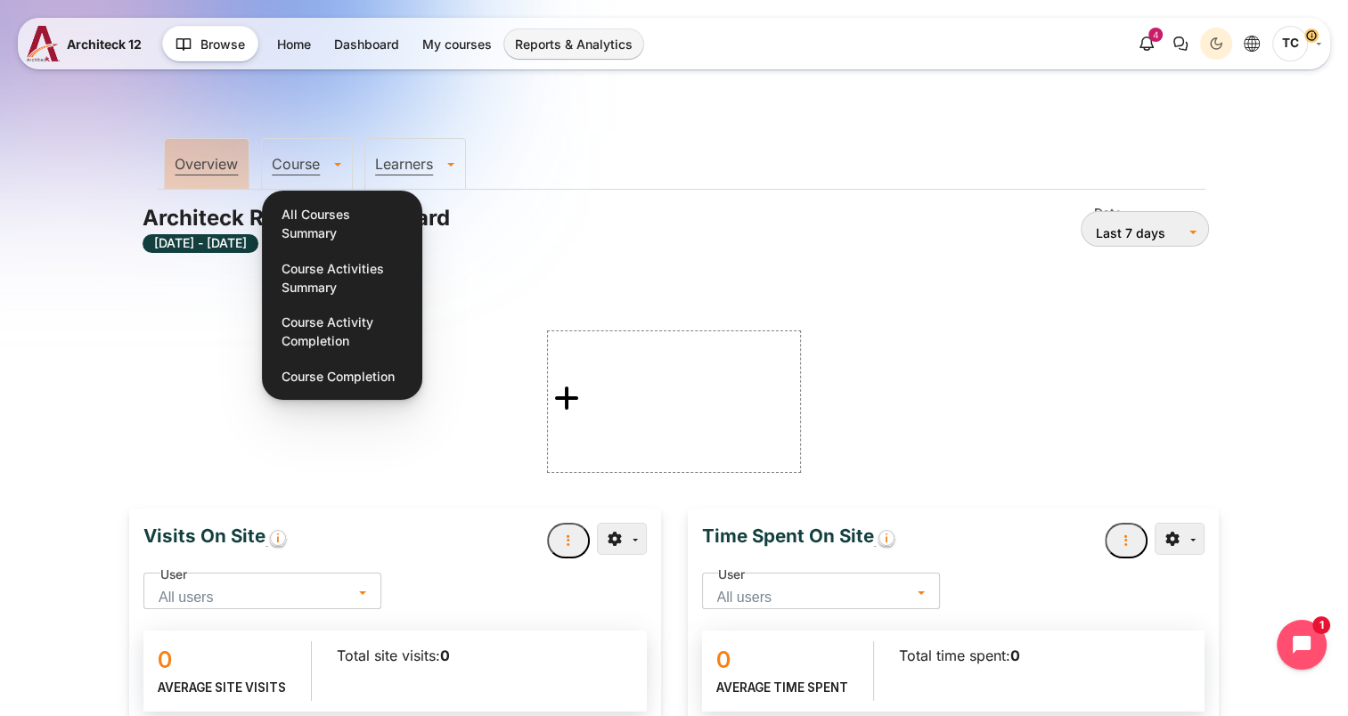
click at [508, 153] on ul "Overview Course All Courses Summary Course Activities Summary Course Activity C…" at bounding box center [681, 161] width 1048 height 55
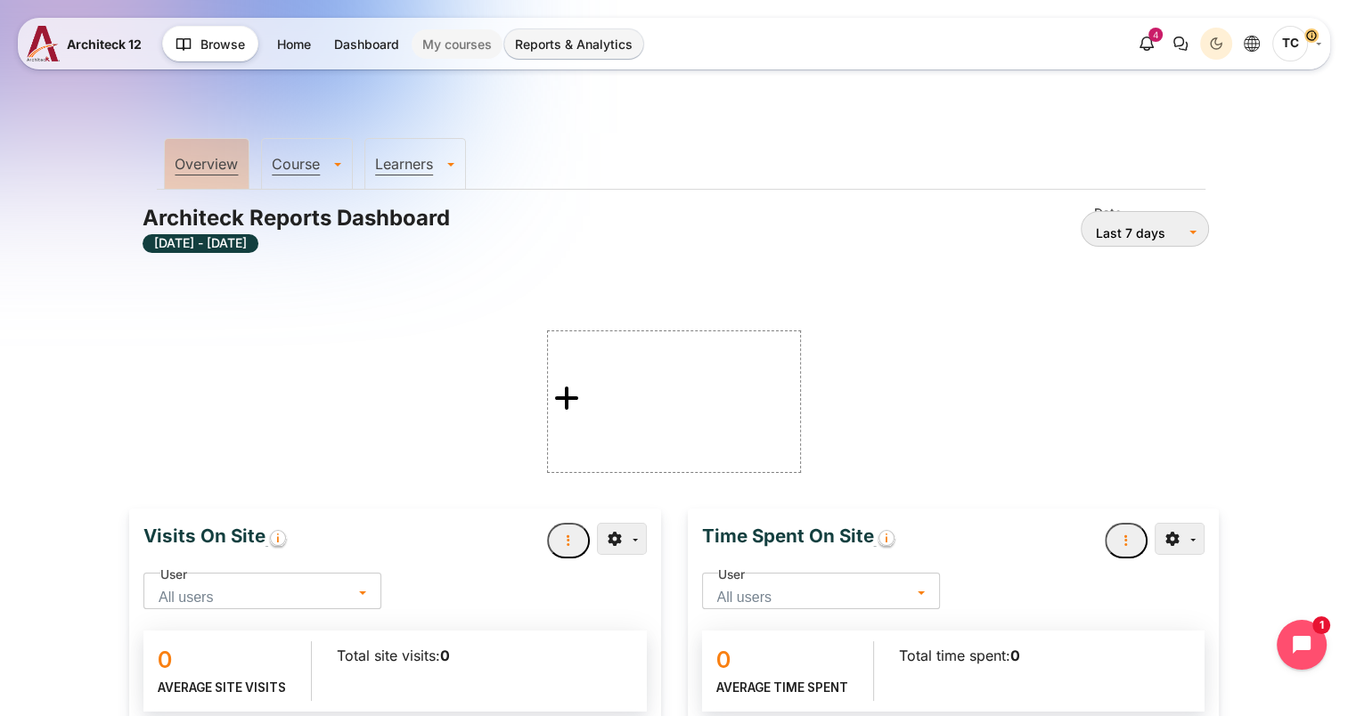
click at [479, 37] on link "My courses" at bounding box center [456, 43] width 91 height 29
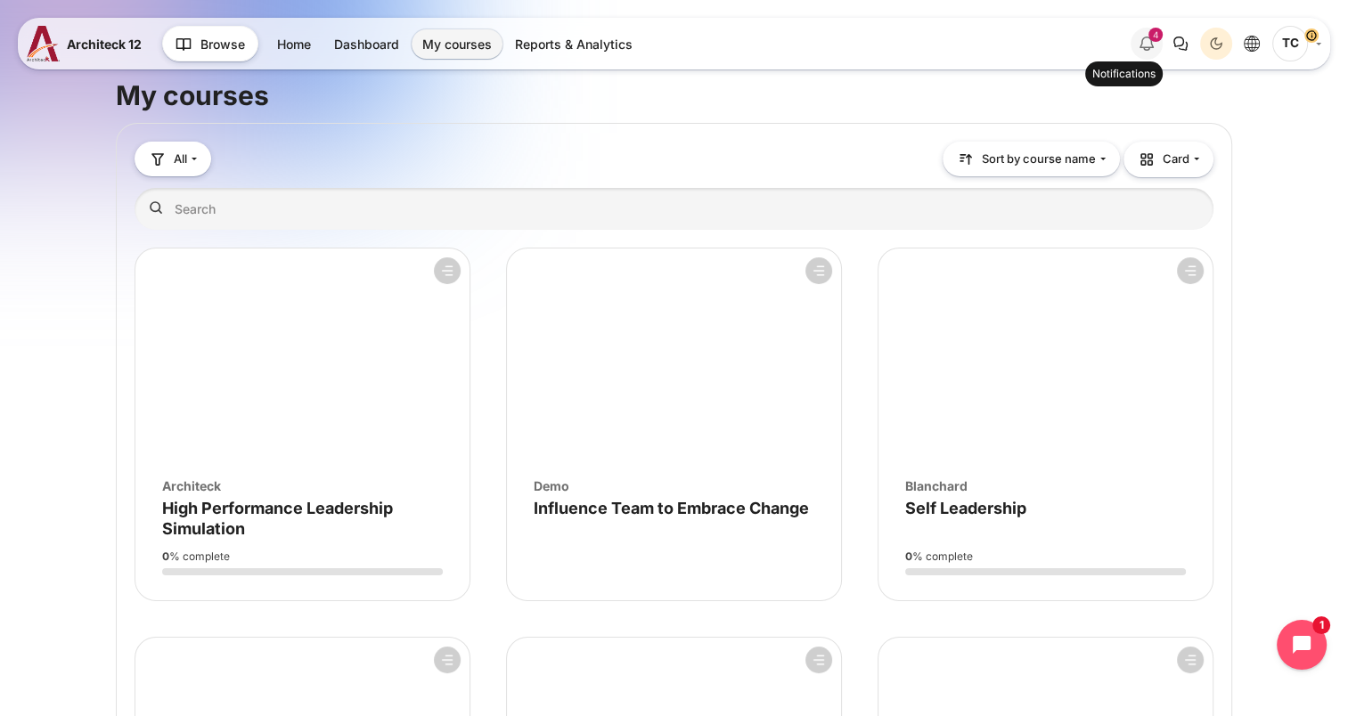
click at [1151, 29] on div "4" at bounding box center [1155, 35] width 14 height 14
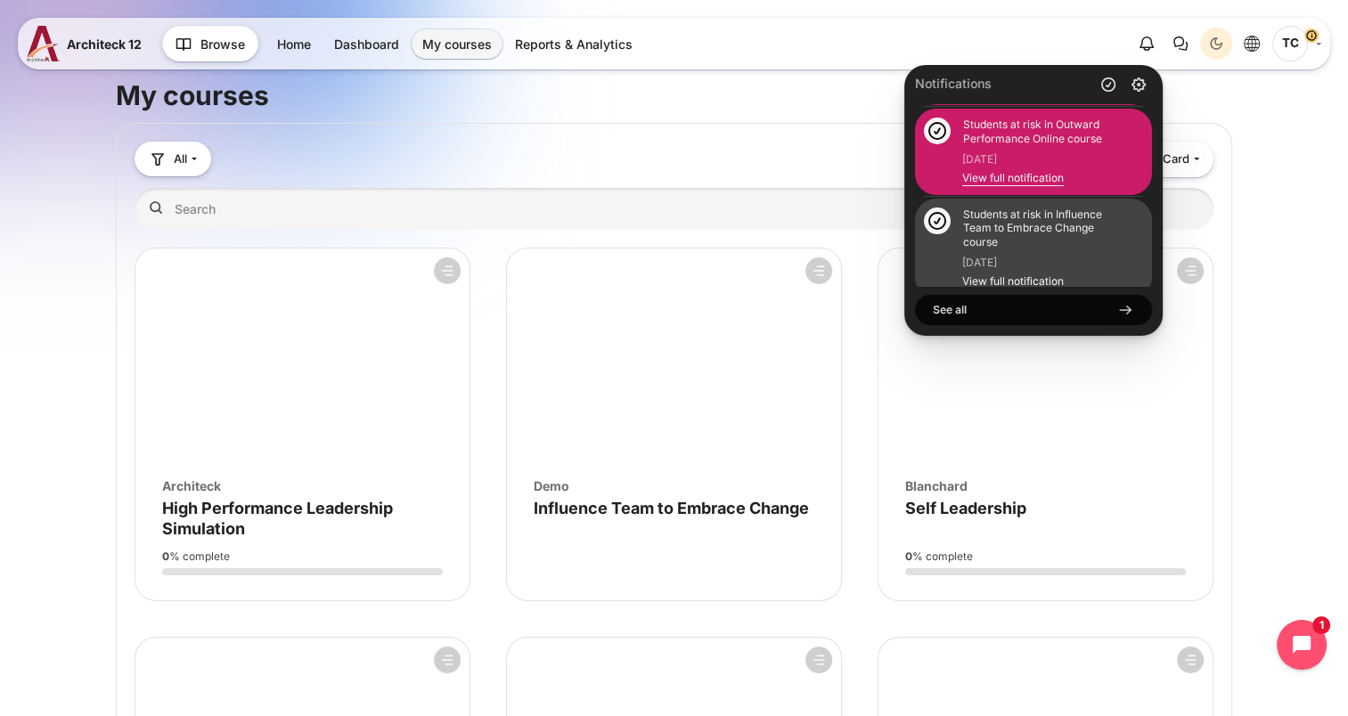
scroll to position [208, 0]
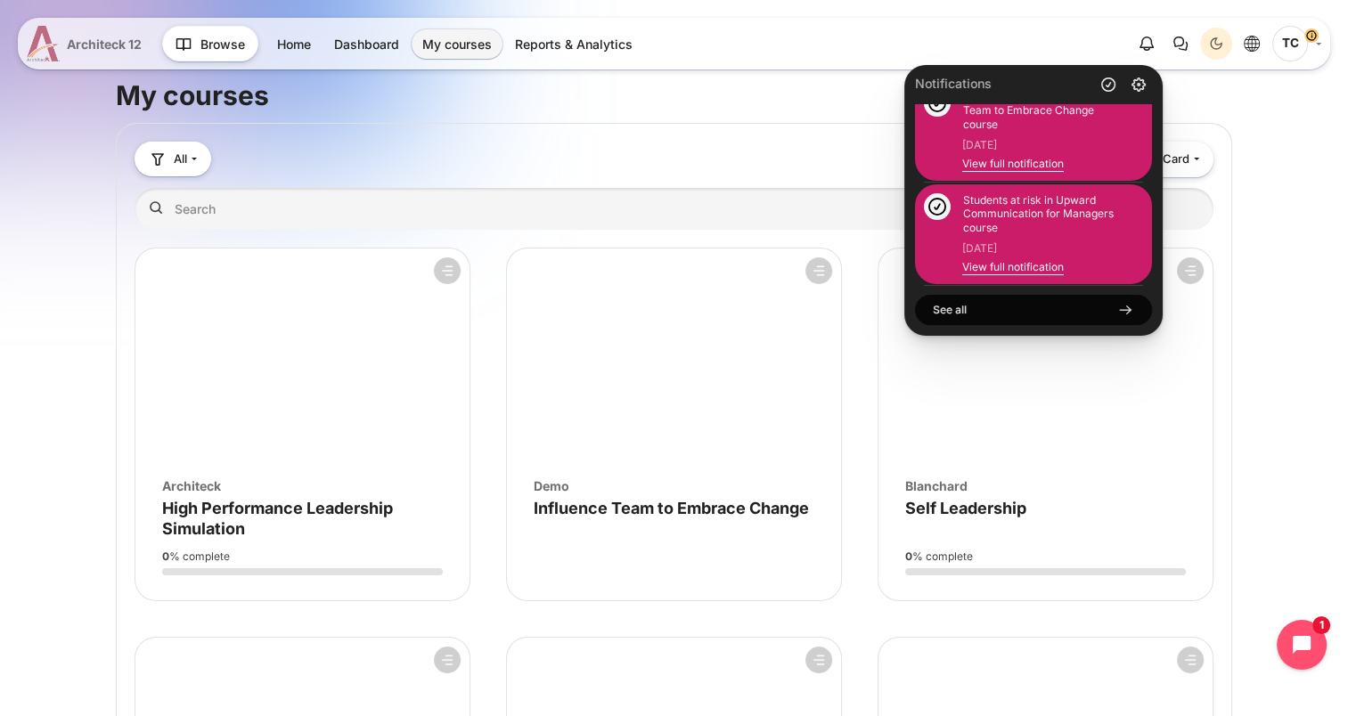
click at [128, 36] on span "Architeck 12" at bounding box center [104, 44] width 75 height 19
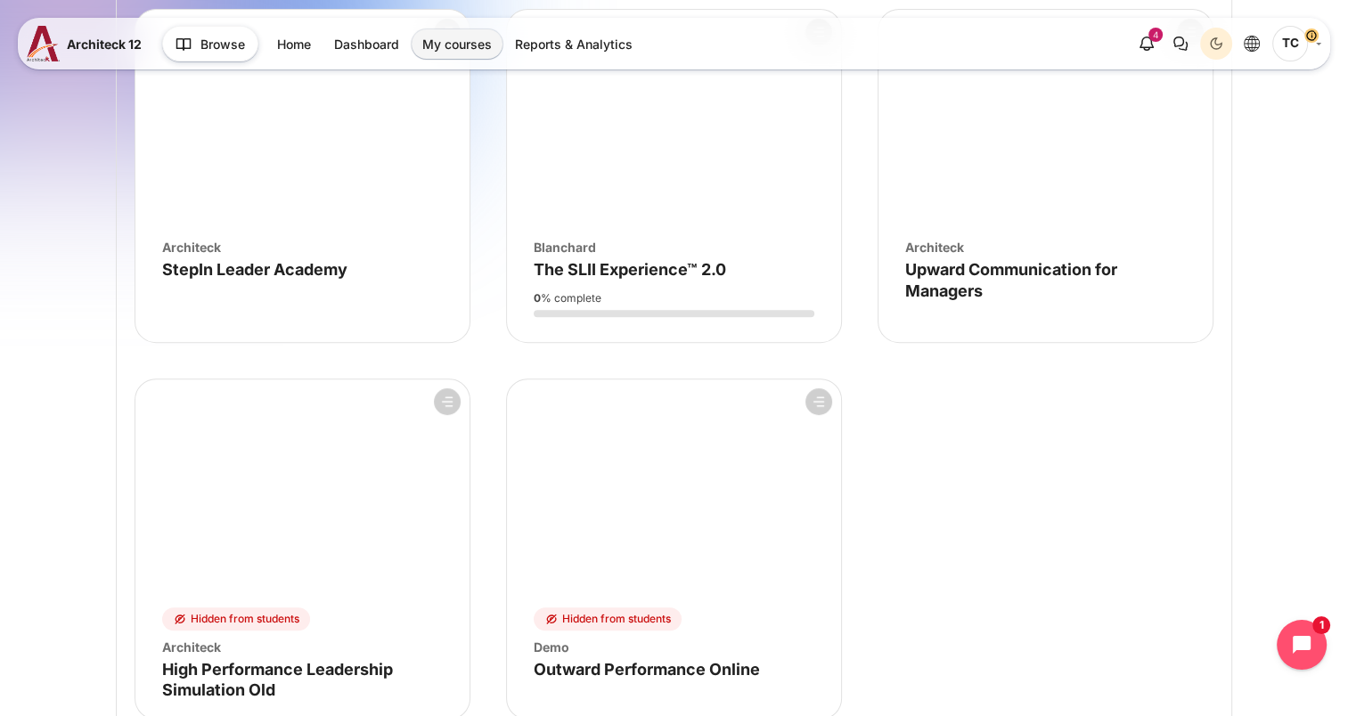
scroll to position [803, 0]
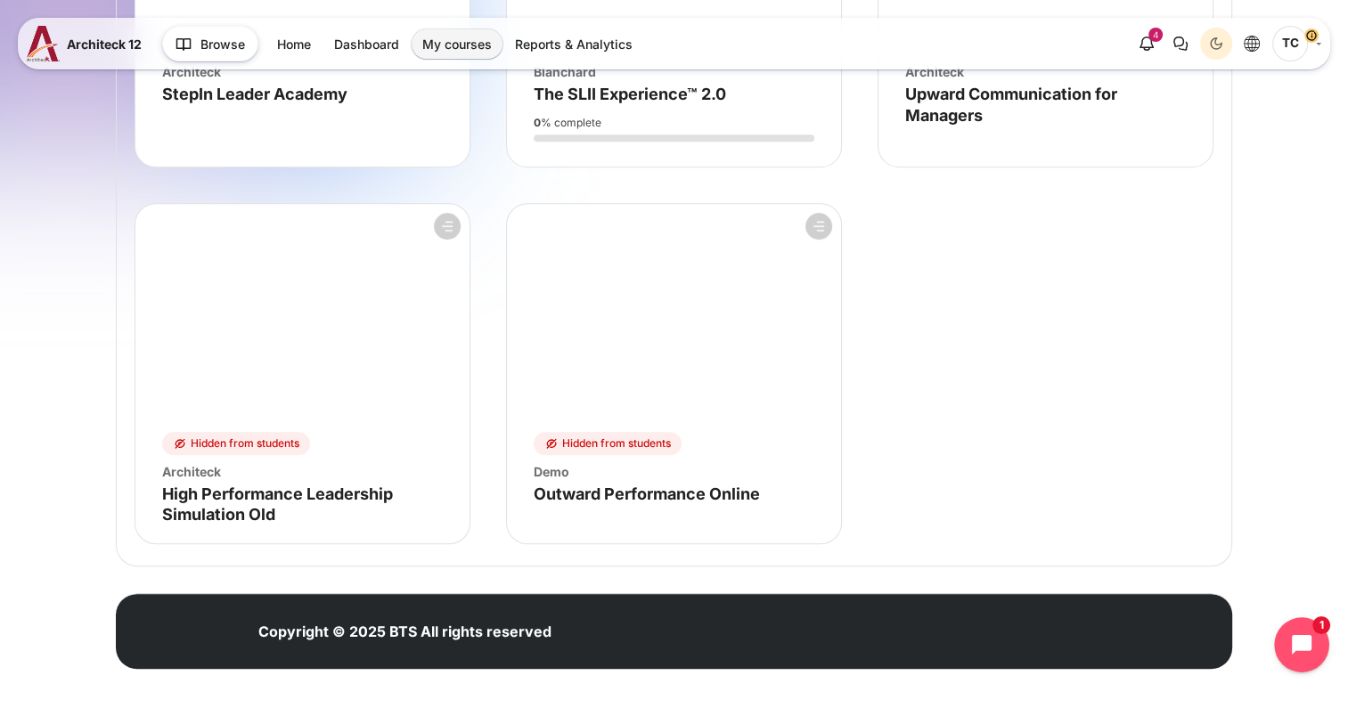
click at [1305, 628] on button "Open chat widget" at bounding box center [1301, 644] width 55 height 55
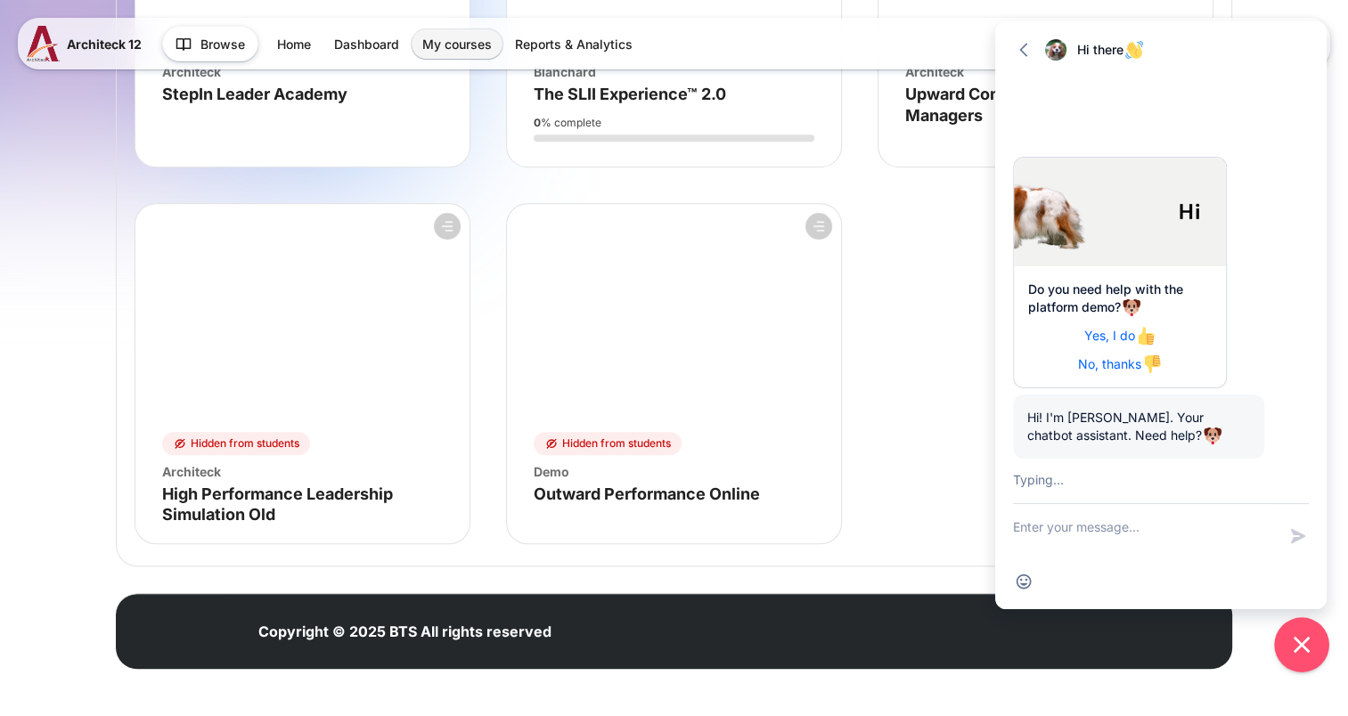
scroll to position [118, 0]
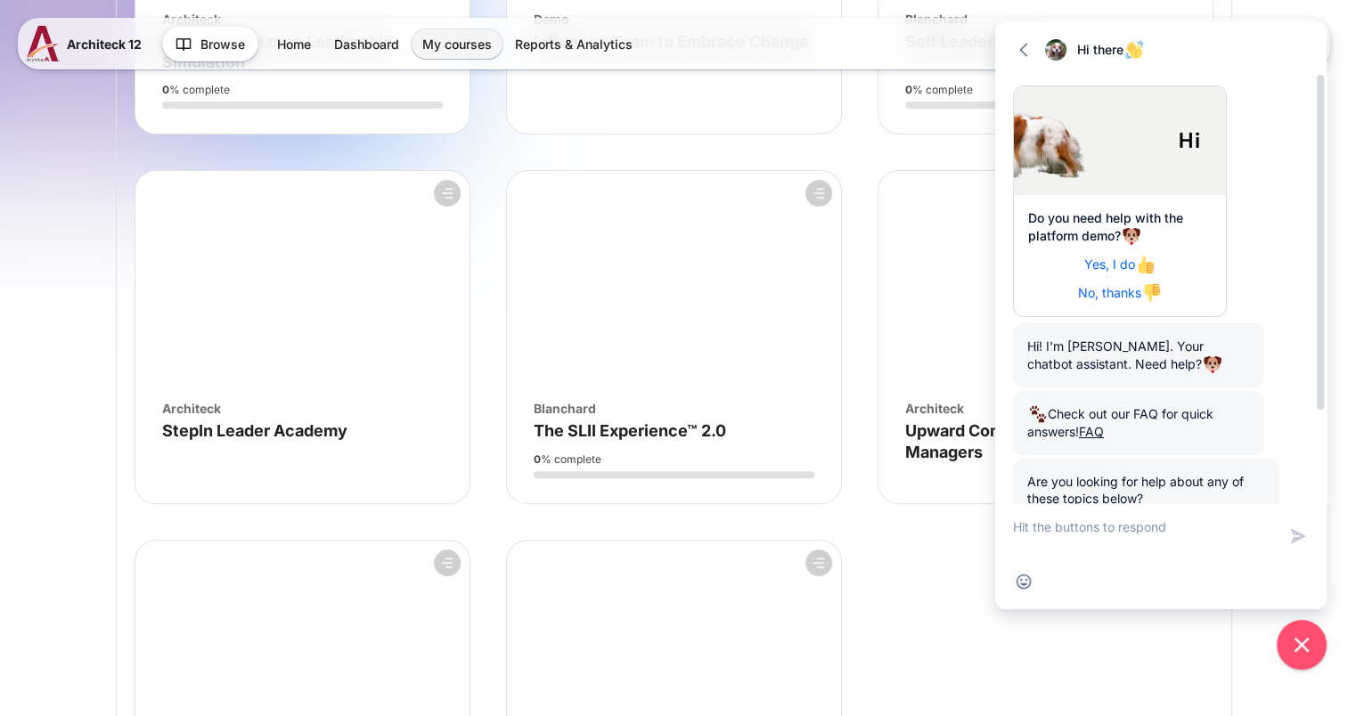
scroll to position [269, 0]
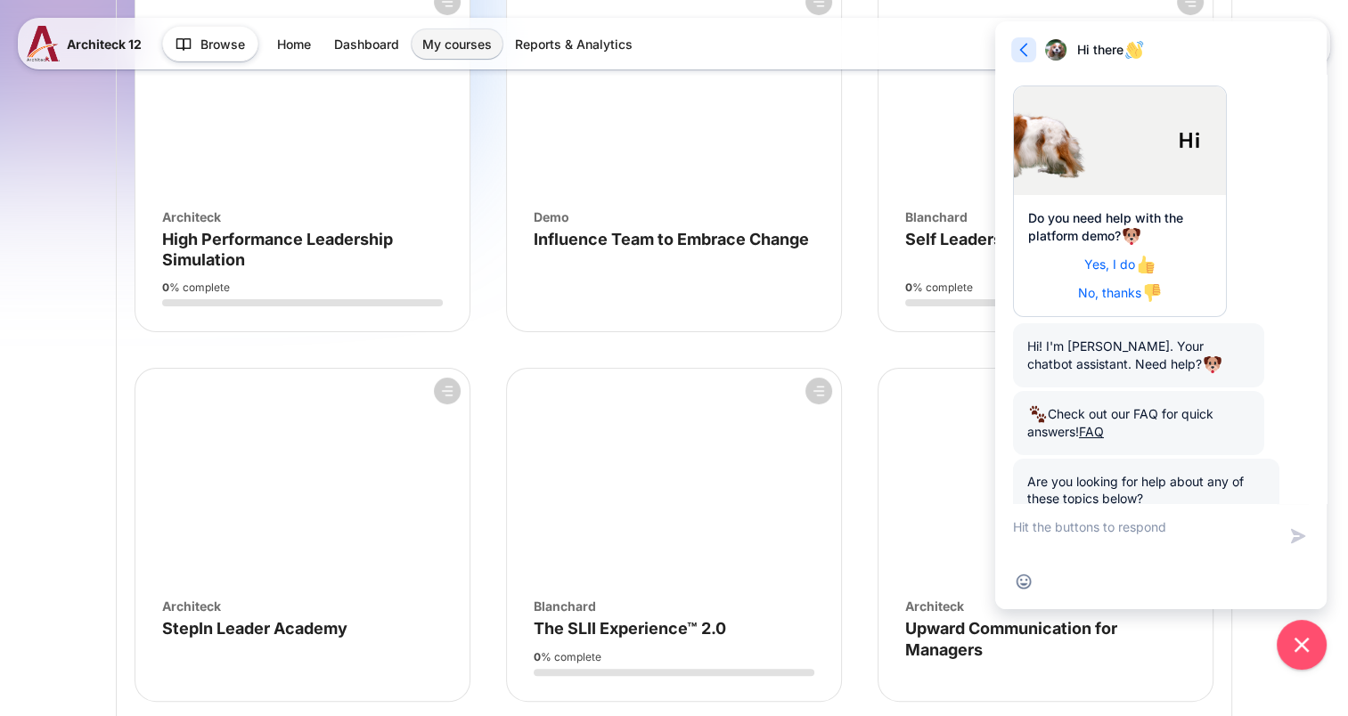
click at [1014, 45] on icon "button" at bounding box center [1023, 50] width 18 height 18
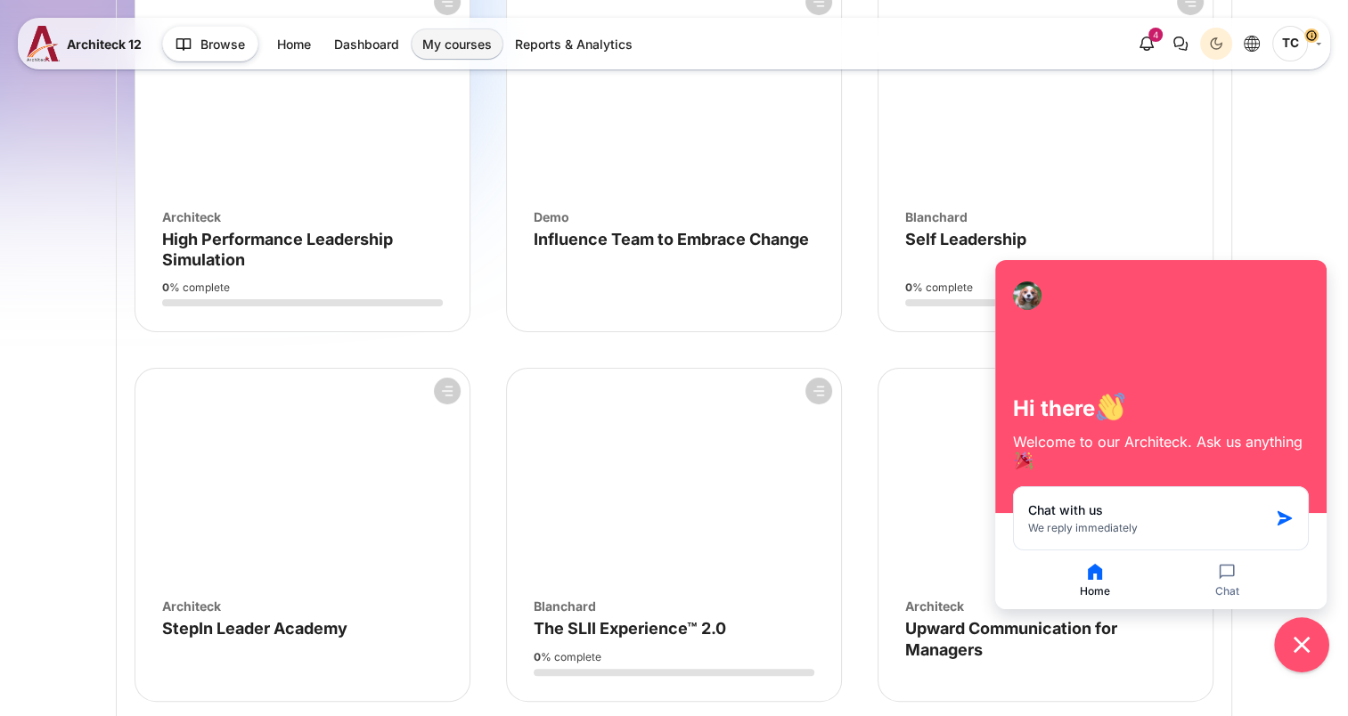
click at [1318, 641] on button "Close chat widget" at bounding box center [1301, 644] width 55 height 55
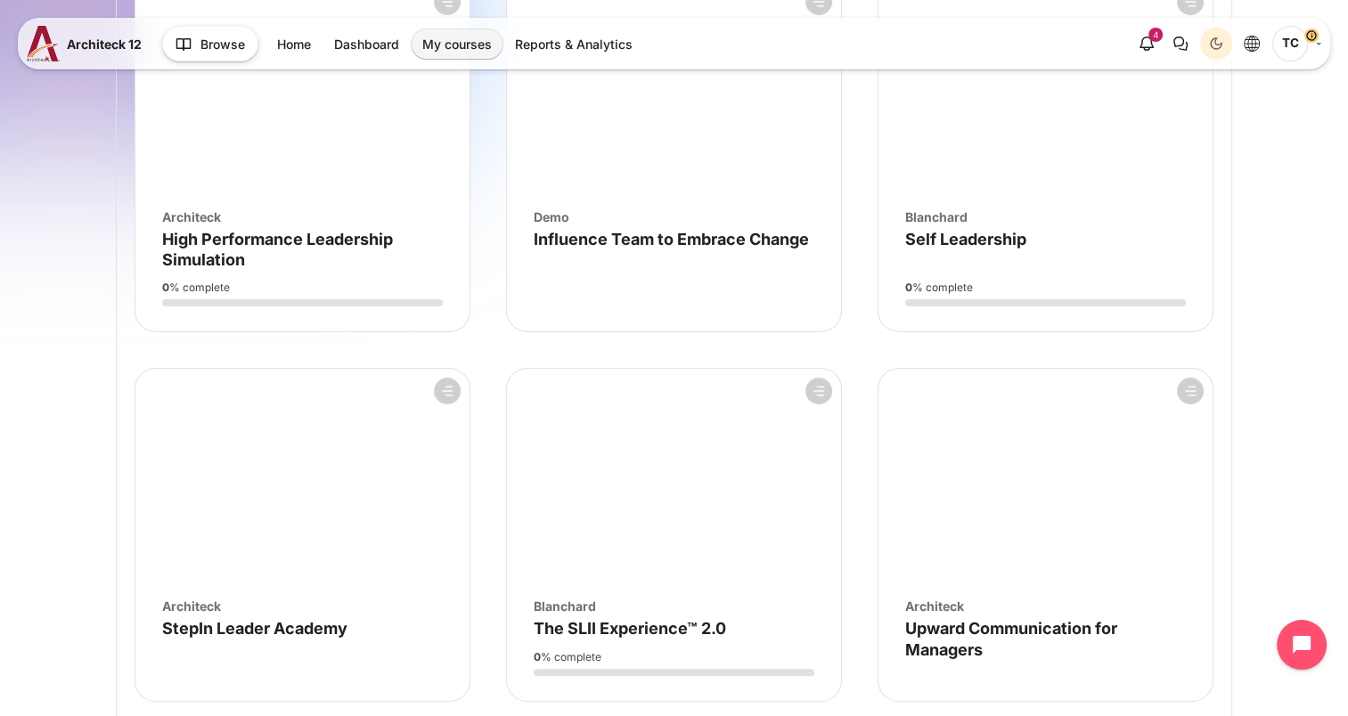
click at [1286, 35] on span "TC" at bounding box center [1290, 44] width 36 height 36
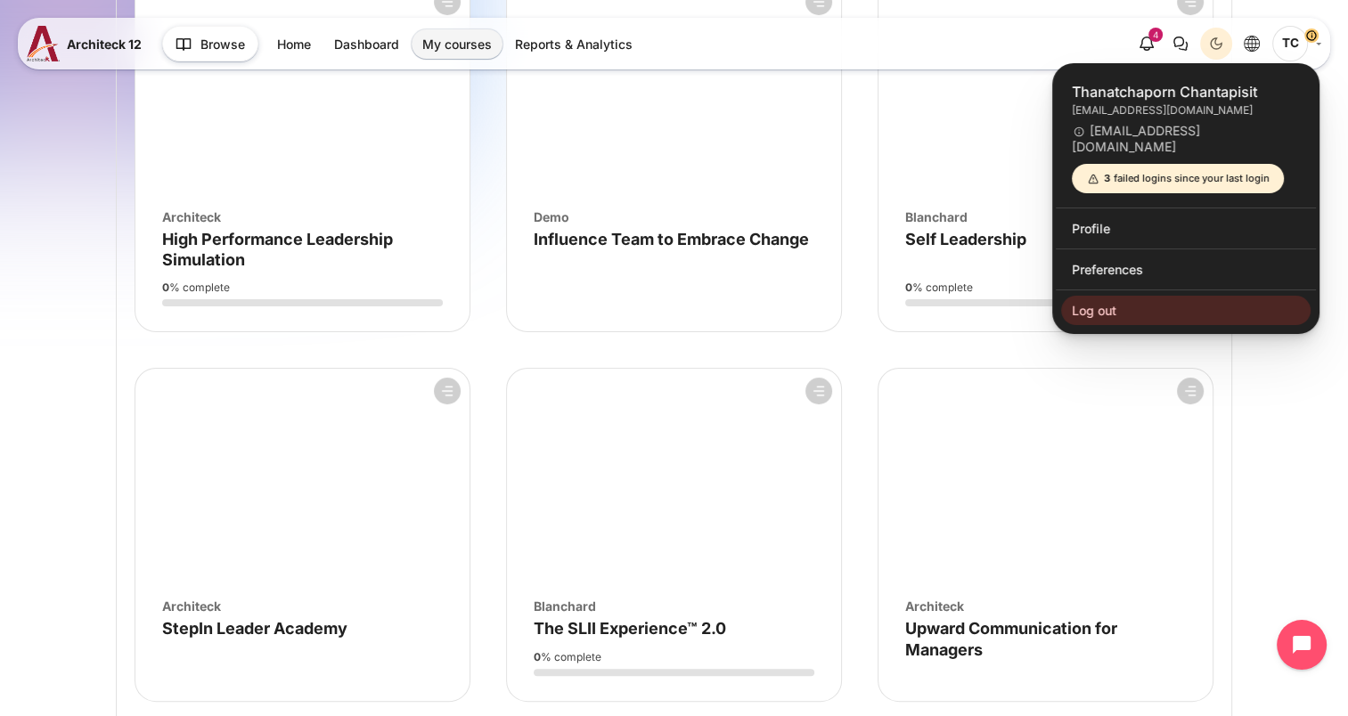
click at [1177, 171] on div "3 failed logins since your last login" at bounding box center [1177, 178] width 183 height 15
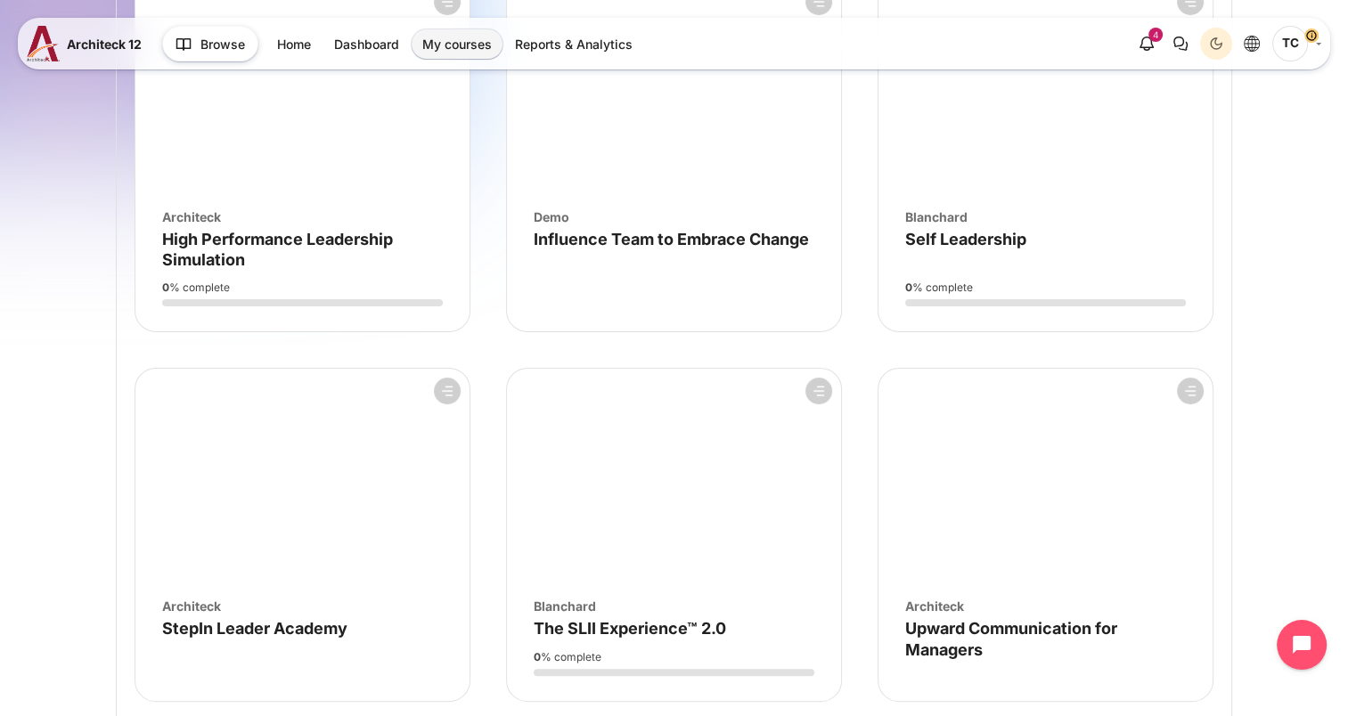
click at [1298, 45] on span "TC" at bounding box center [1290, 44] width 36 height 36
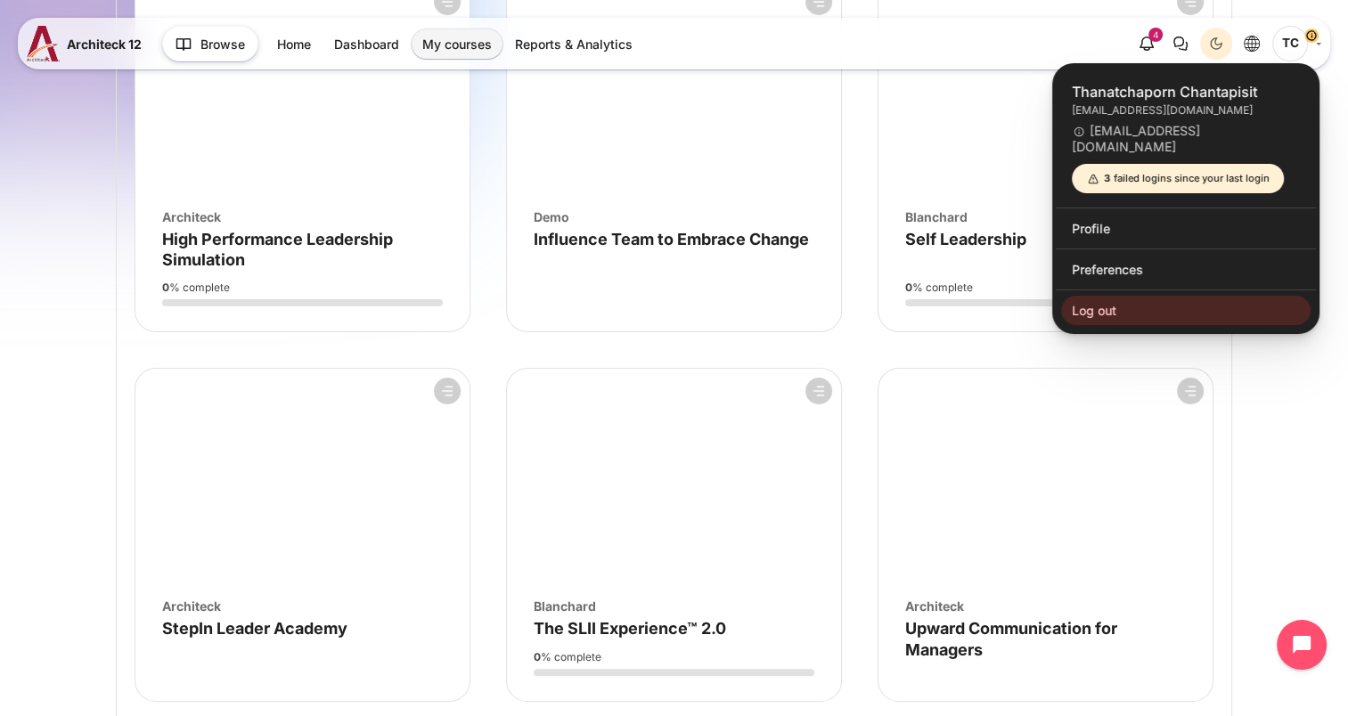
click at [1172, 42] on icon "There are 0 unread conversations" at bounding box center [1179, 43] width 21 height 21
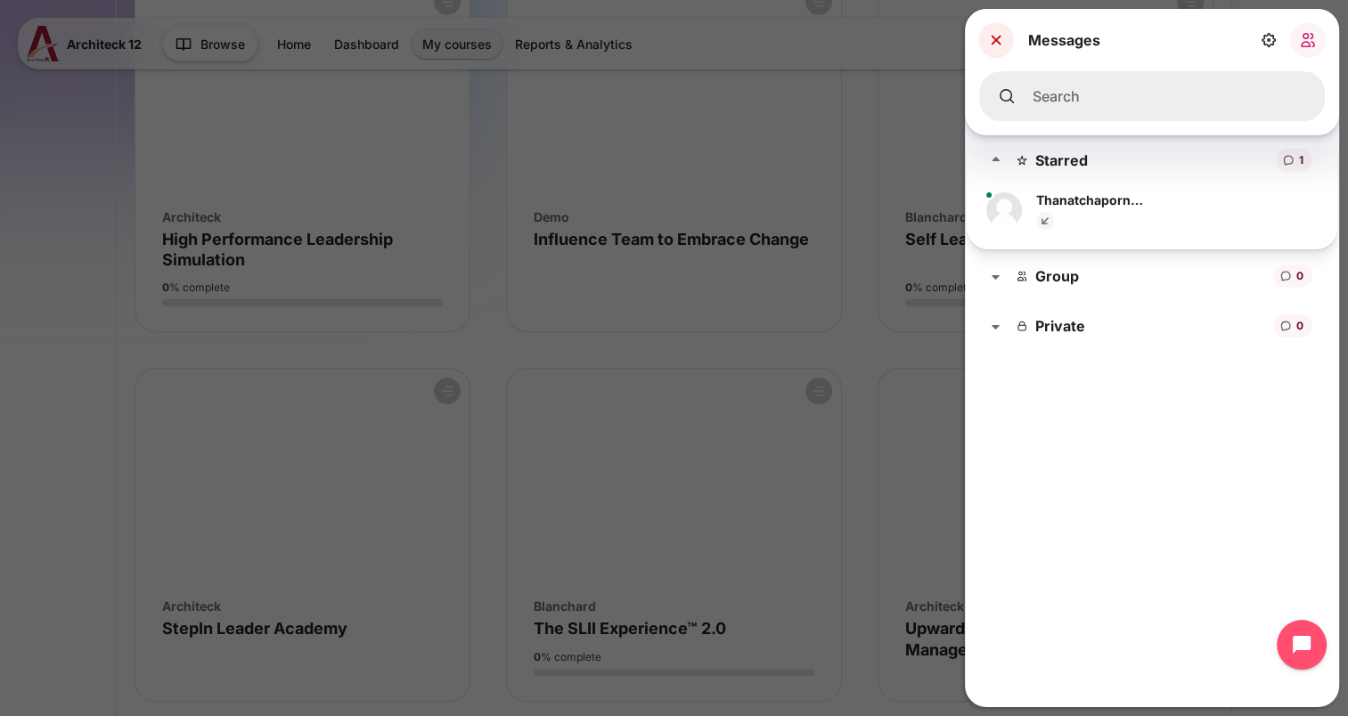
click at [1001, 50] on link "Close" at bounding box center [996, 40] width 36 height 36
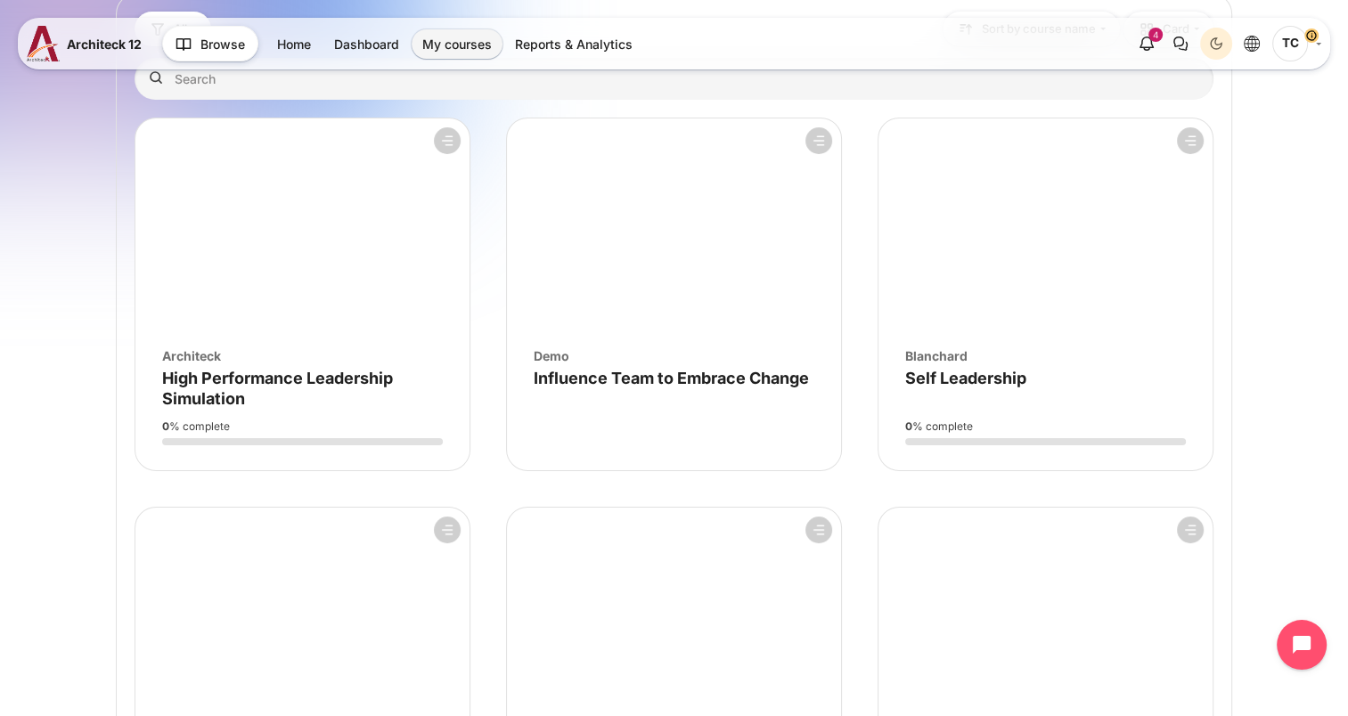
scroll to position [0, 0]
